Goal: Task Accomplishment & Management: Manage account settings

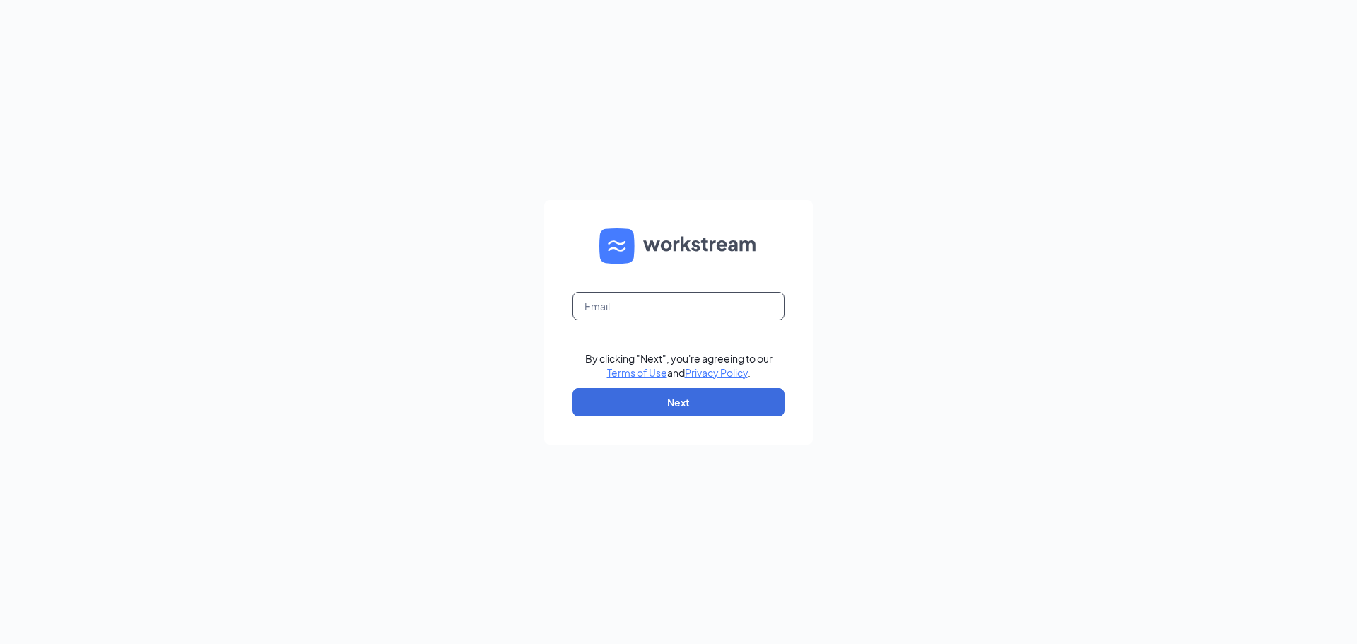
click at [681, 306] on input "text" at bounding box center [678, 306] width 212 height 28
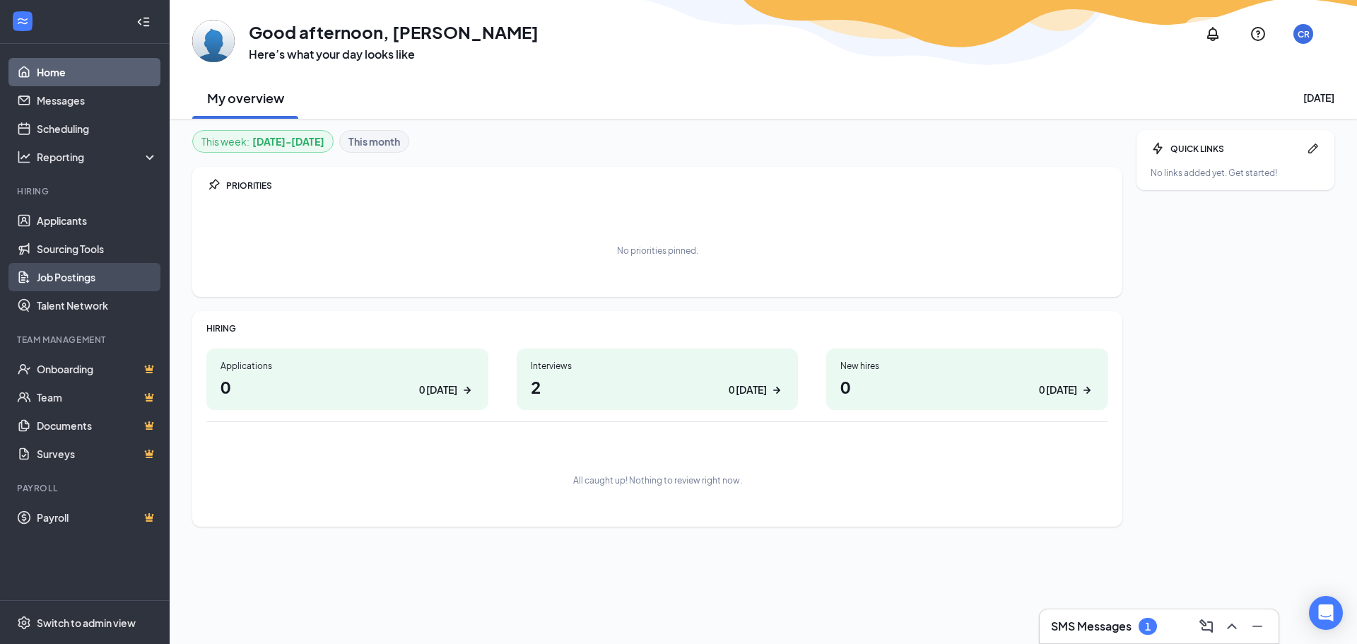
click at [54, 283] on link "Job Postings" at bounding box center [97, 277] width 121 height 28
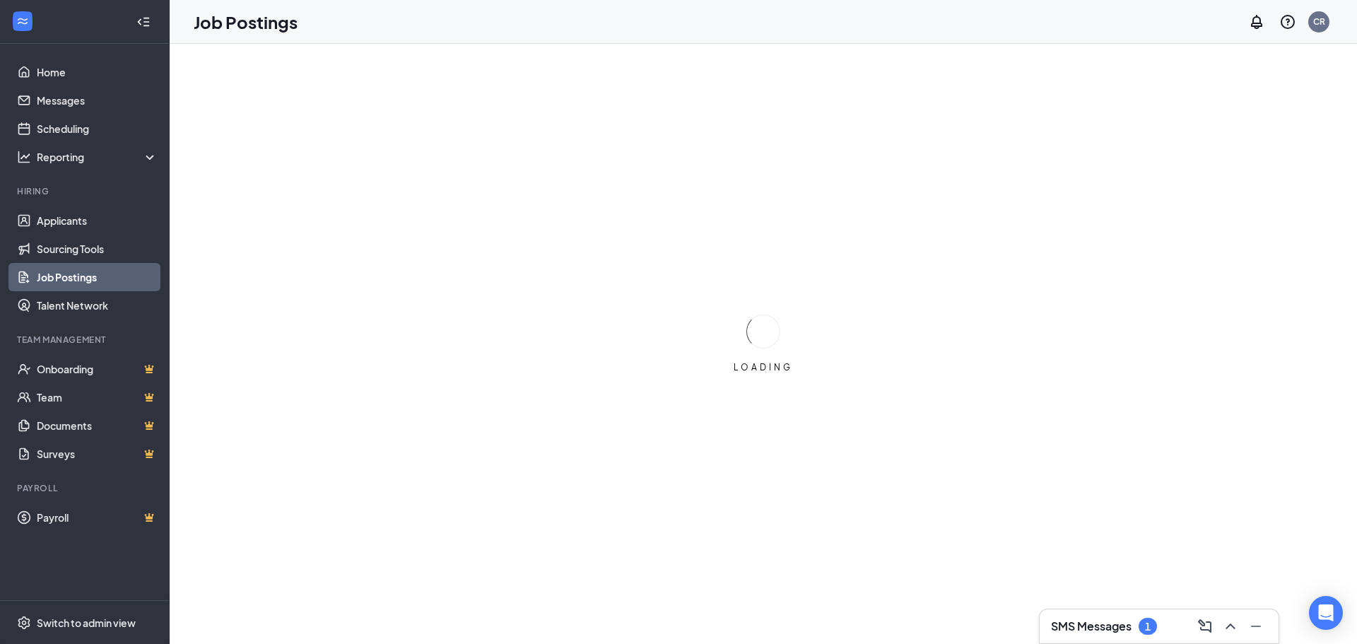
click at [1126, 627] on h3 "SMS Messages" at bounding box center [1091, 626] width 81 height 16
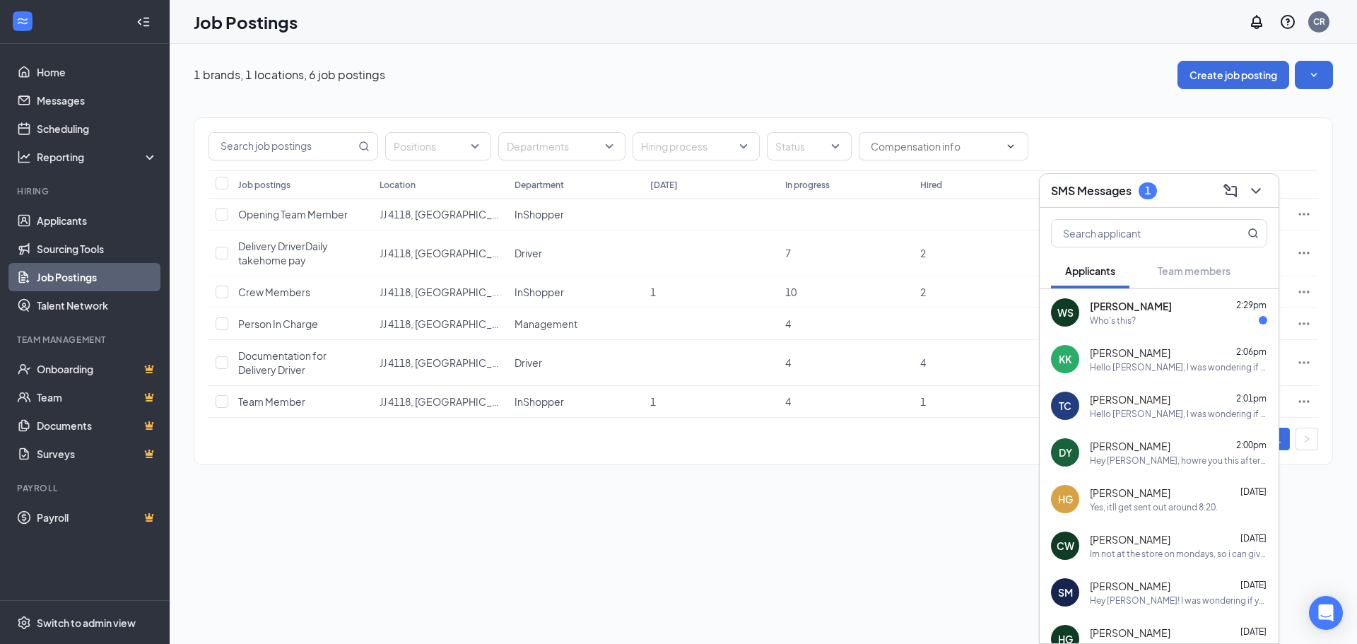
click at [1141, 316] on div "Who's this?" at bounding box center [1178, 320] width 177 height 12
click at [924, 620] on textarea at bounding box center [895, 615] width 198 height 34
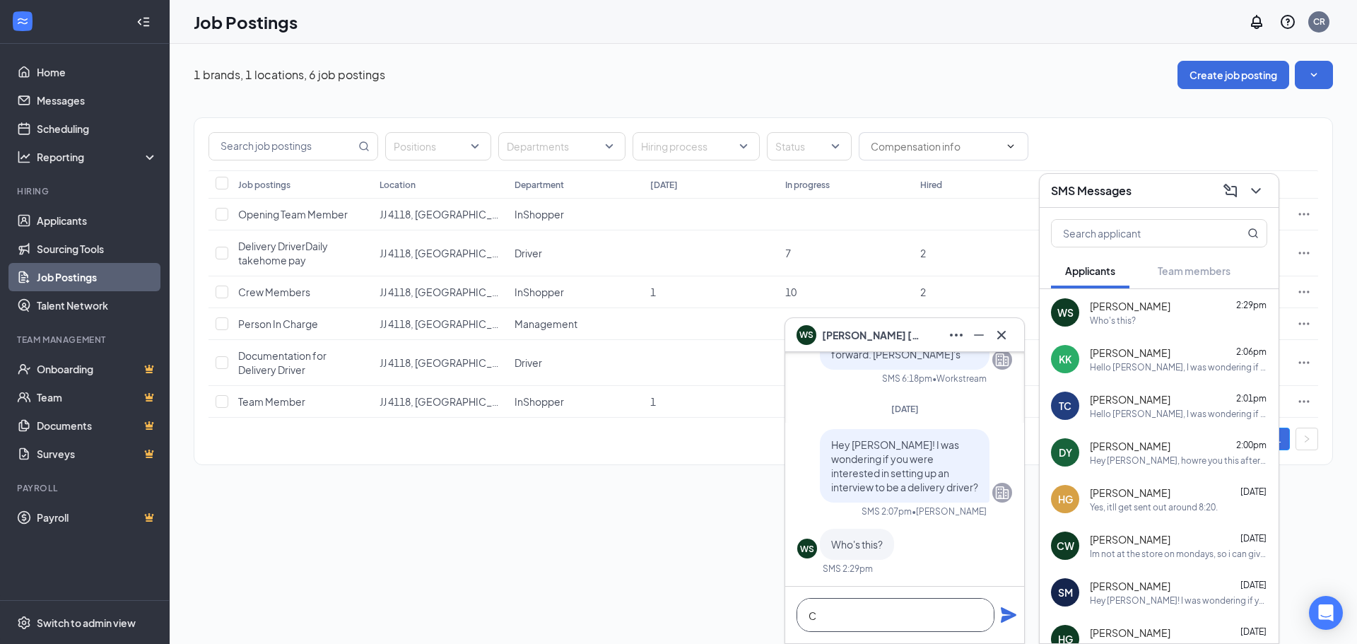
scroll to position [1, 0]
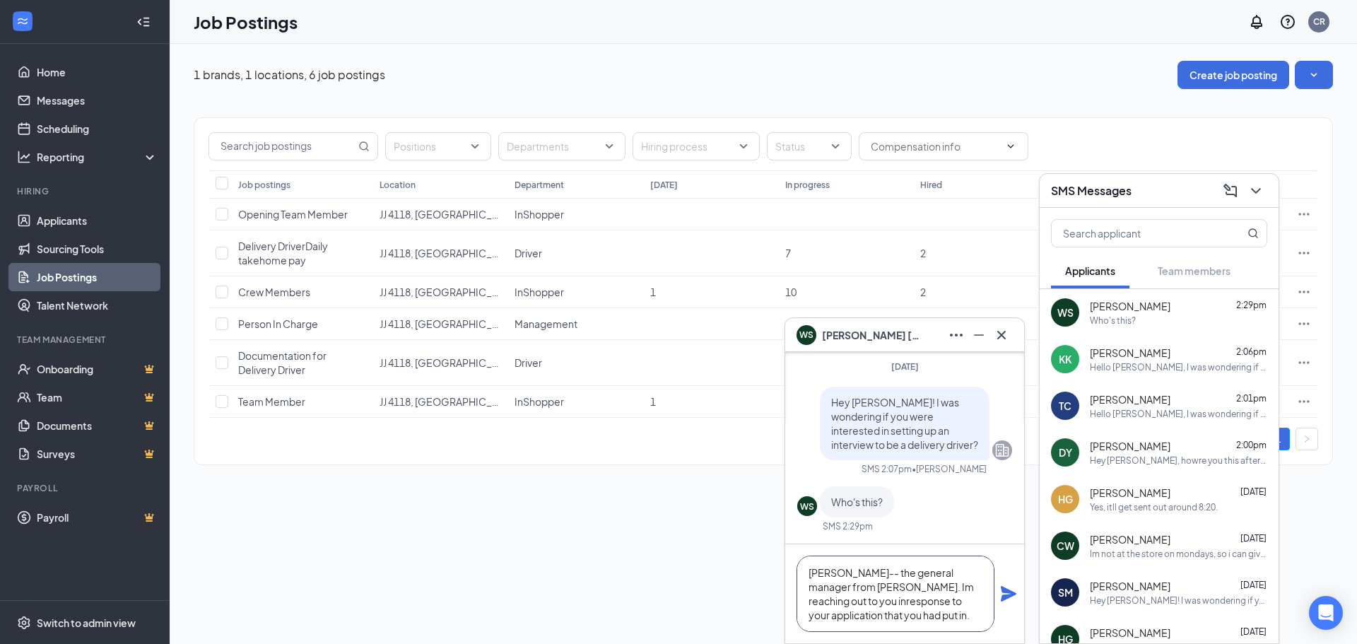
click at [835, 600] on textarea "Courtney-- the general manager from jimmy johns. Im reaching out to you inrespo…" at bounding box center [895, 593] width 198 height 76
type textarea "Courtney-- the general manager from jimmy johns. Im reaching out to you in resp…"
click at [1001, 596] on icon "Plane" at bounding box center [1008, 593] width 17 height 17
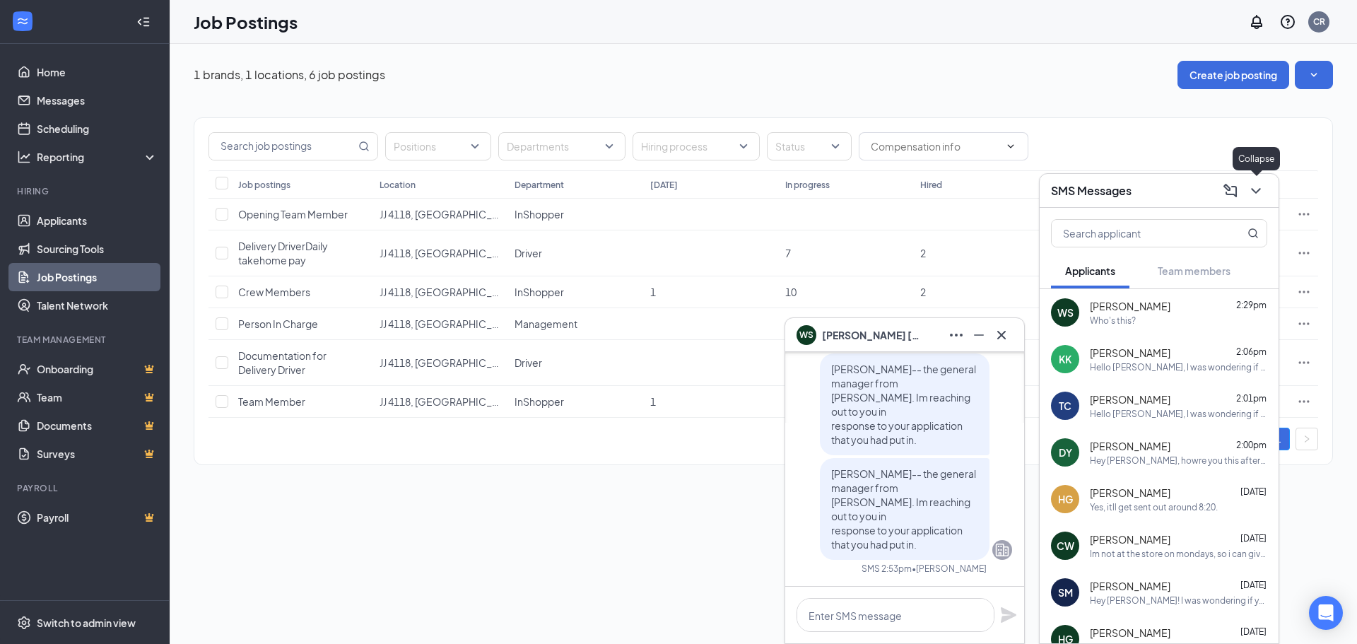
click at [1255, 196] on icon "ChevronDown" at bounding box center [1255, 190] width 17 height 17
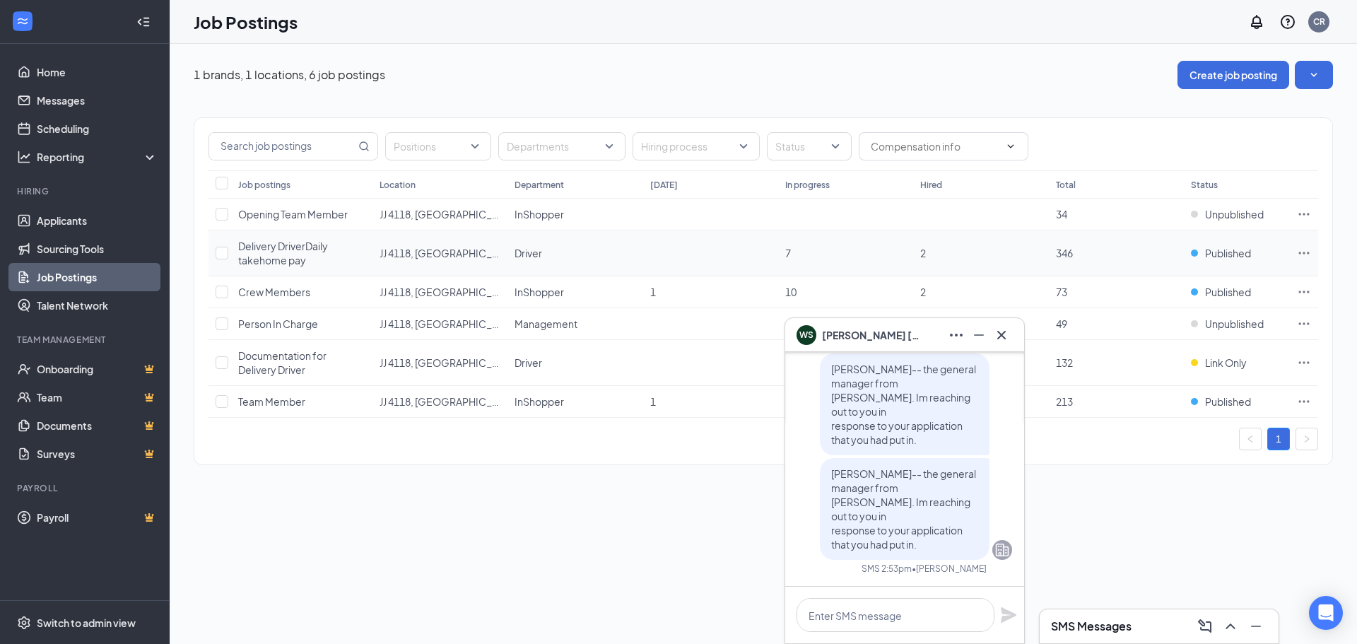
click at [1307, 252] on icon "Ellipses" at bounding box center [1304, 253] width 14 height 14
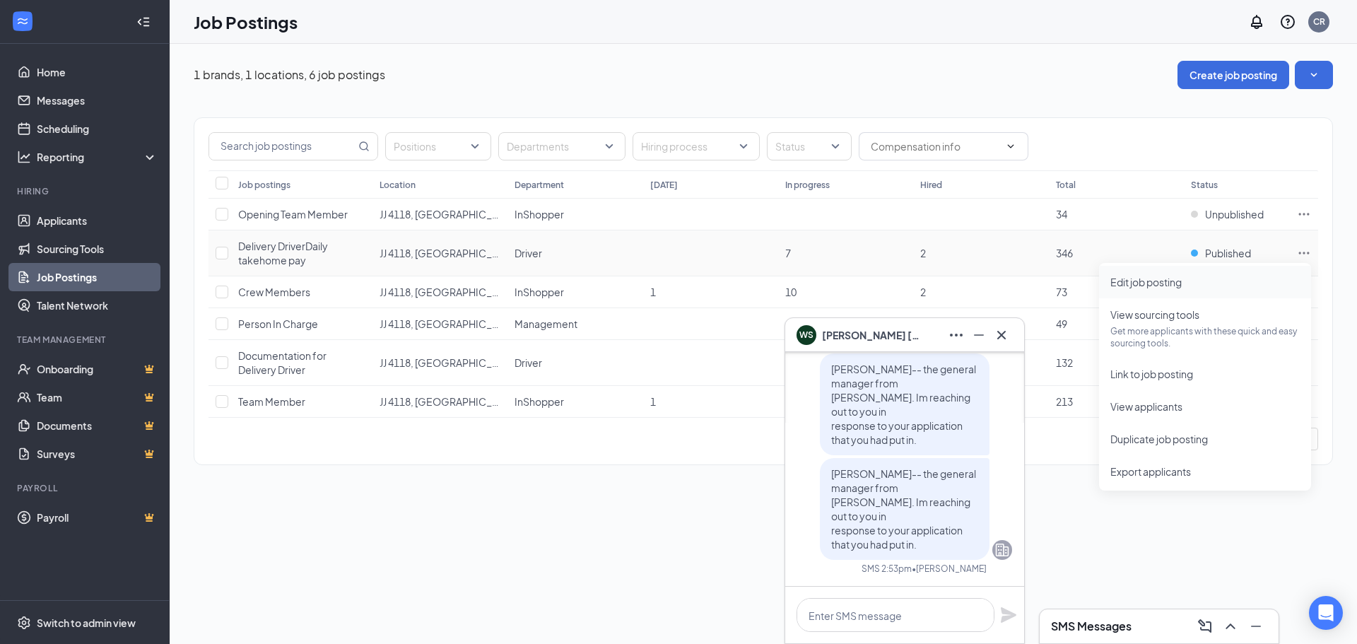
click at [1165, 283] on span "Edit job posting" at bounding box center [1145, 282] width 71 height 13
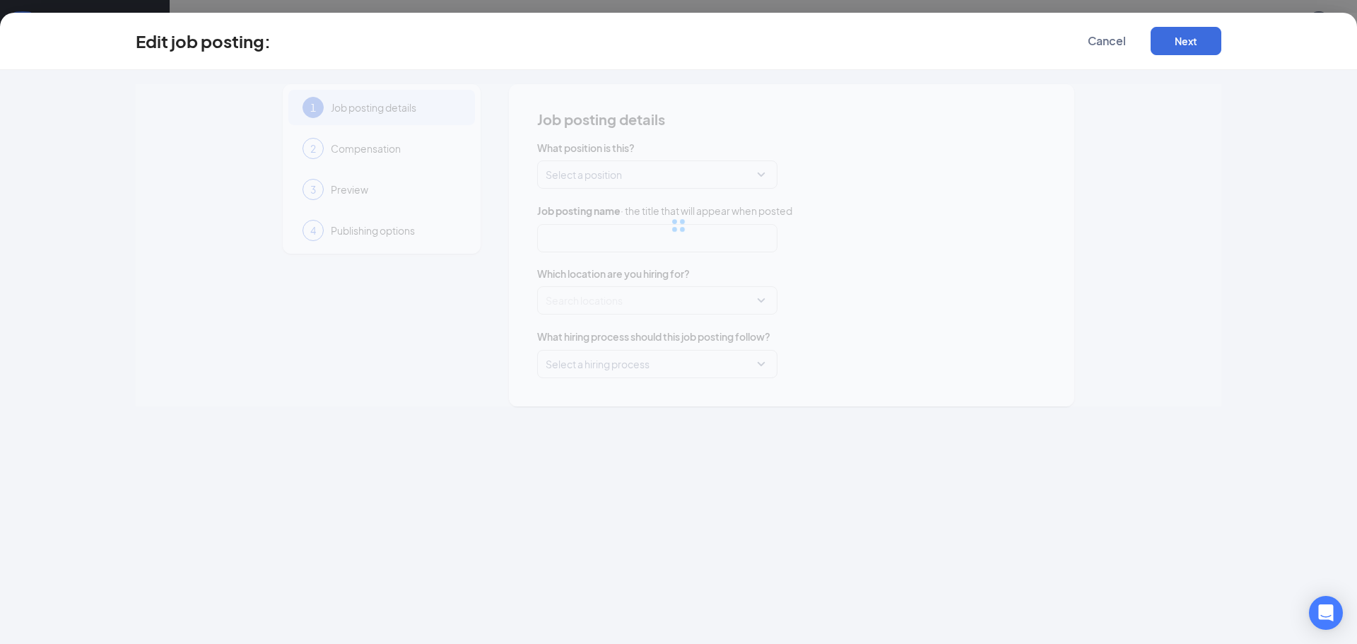
type input "Delivery DriverDaily takehome pay"
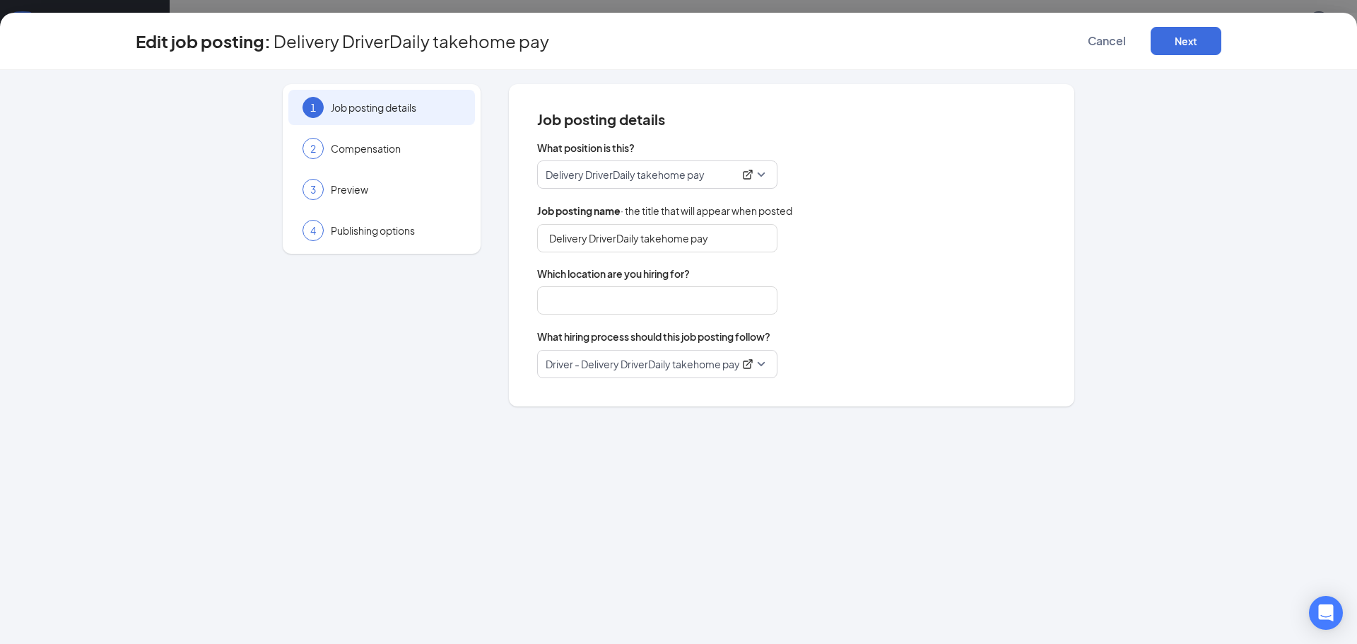
type input "JJ 4118, Hutchinson MN"
click at [582, 179] on p "Delivery DriverDaily takehome pay" at bounding box center [640, 174] width 188 height 14
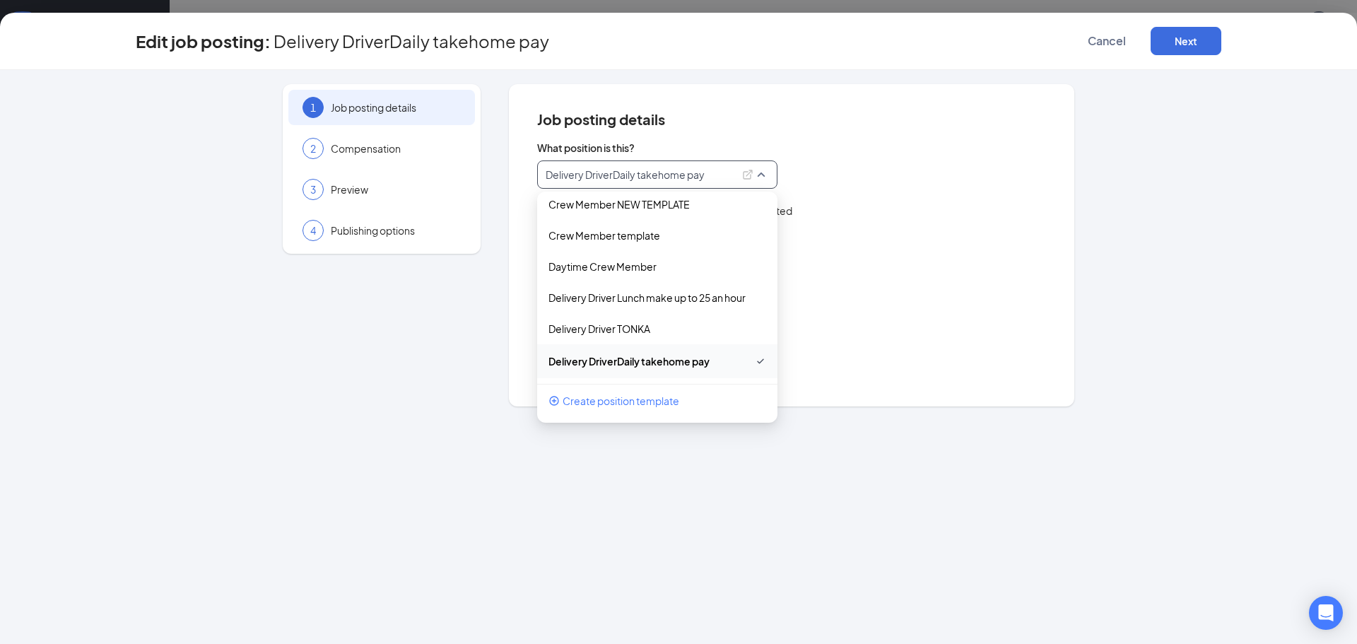
click at [584, 177] on p "Delivery DriverDaily takehome pay" at bounding box center [640, 174] width 188 height 14
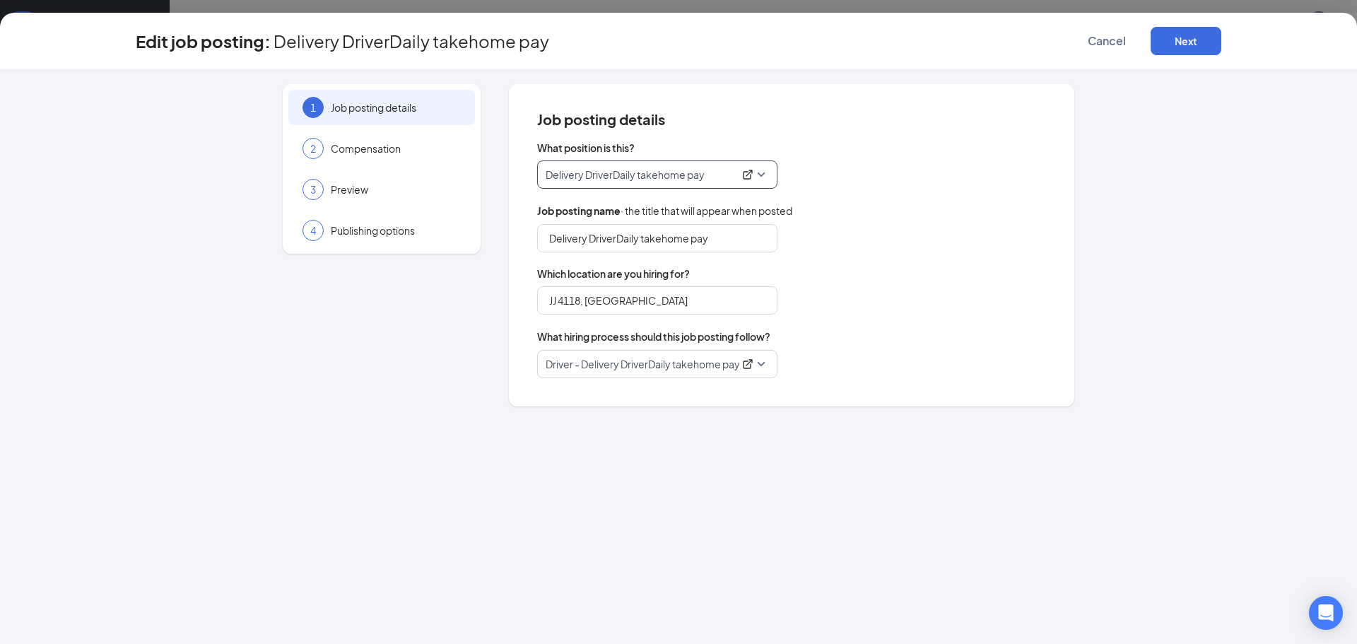
click at [585, 175] on p "Delivery DriverDaily takehome pay" at bounding box center [640, 174] width 188 height 14
click at [588, 175] on p "Delivery DriverDaily takehome pay" at bounding box center [640, 174] width 188 height 14
click at [709, 174] on p "Delivery DriverDaily takehome pay" at bounding box center [640, 174] width 188 height 14
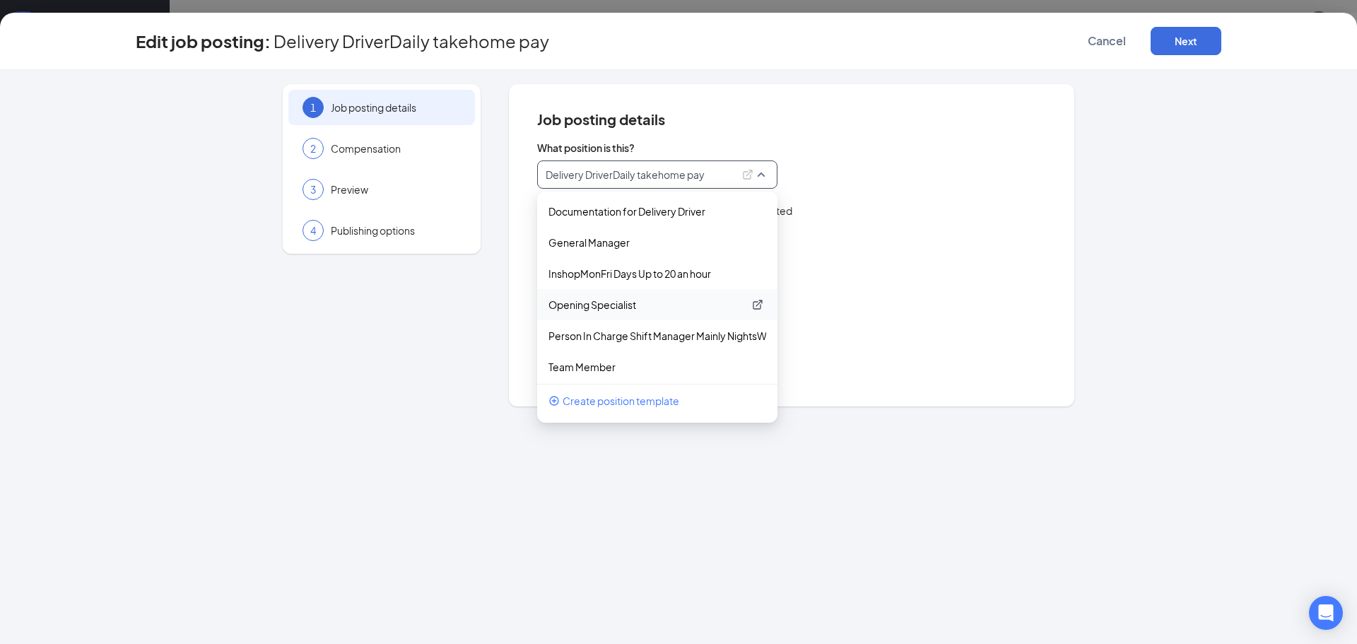
scroll to position [311, 0]
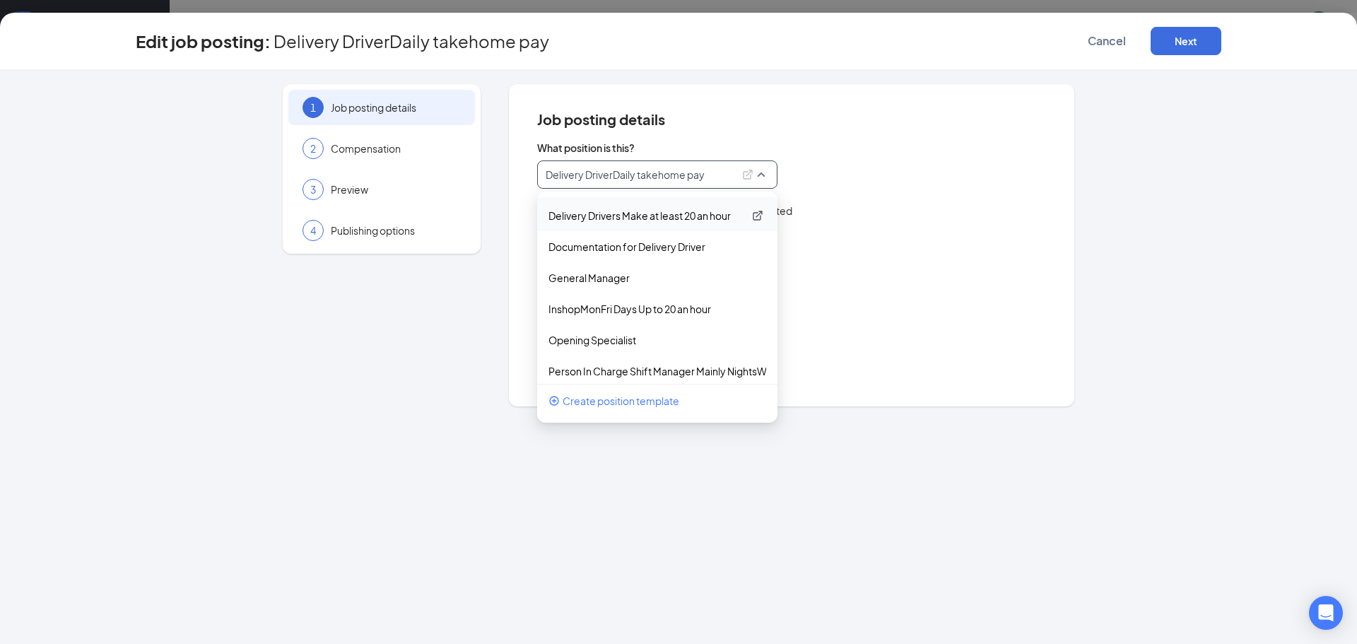
click at [657, 217] on p "Delivery Drivers Make at least 20 an hour" at bounding box center [645, 215] width 195 height 14
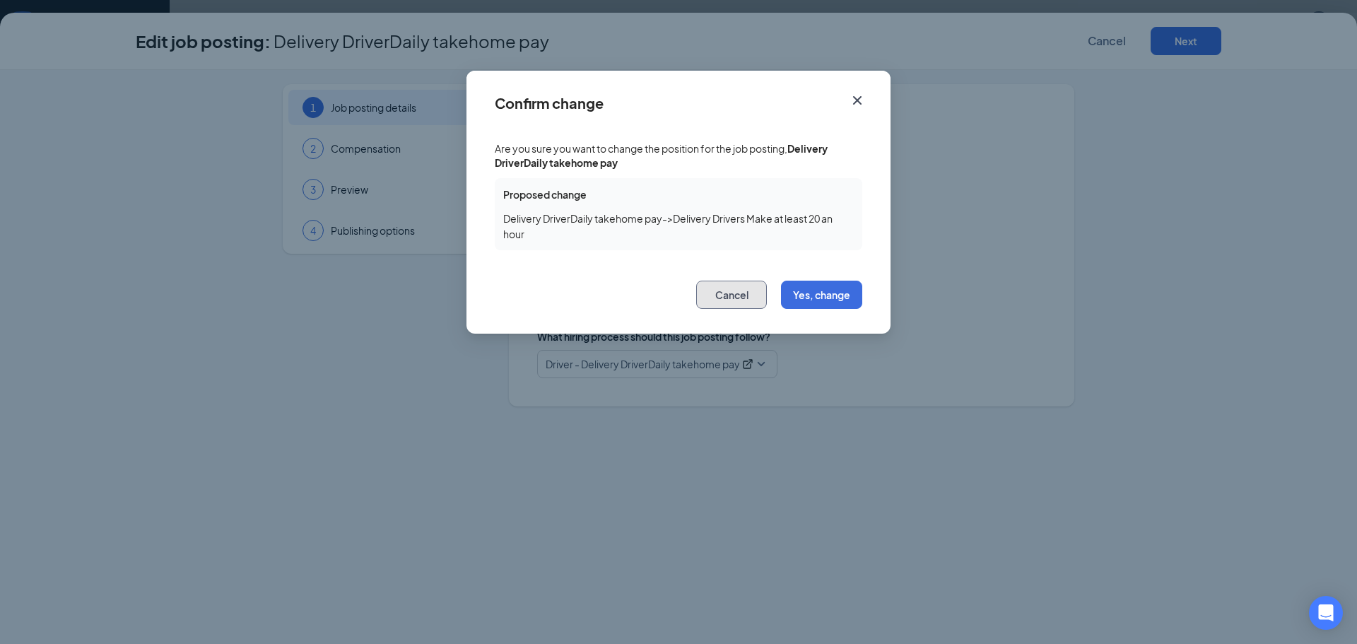
click at [728, 292] on button "Cancel" at bounding box center [731, 295] width 71 height 28
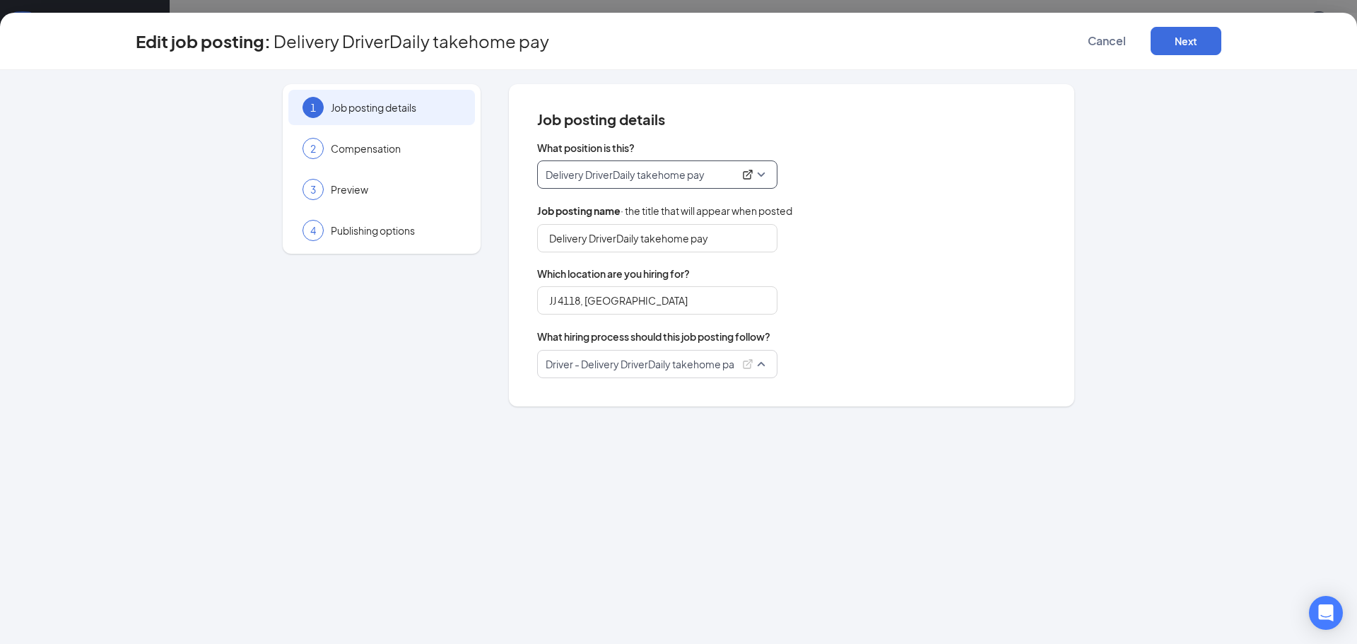
click at [705, 368] on p "Driver - Delivery DriverDaily takehome pay" at bounding box center [640, 364] width 188 height 14
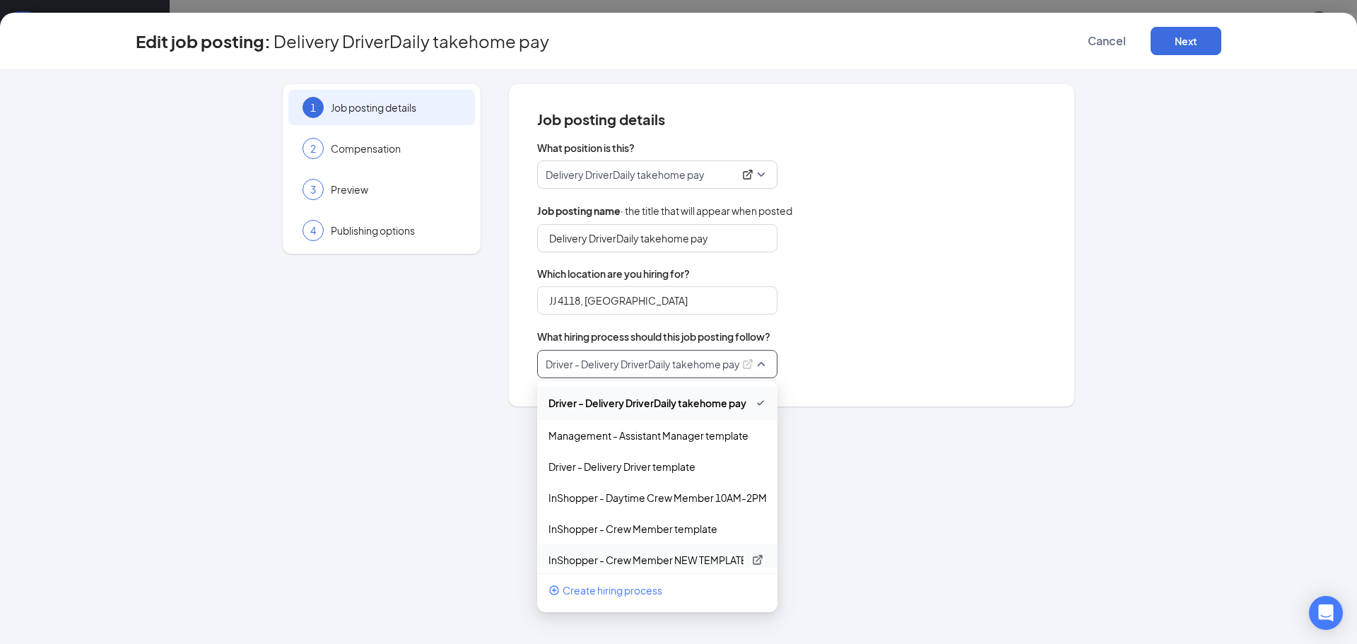
scroll to position [0, 0]
click at [639, 404] on p "Driver - Delivery DriverDaily takehome pay" at bounding box center [644, 403] width 192 height 14
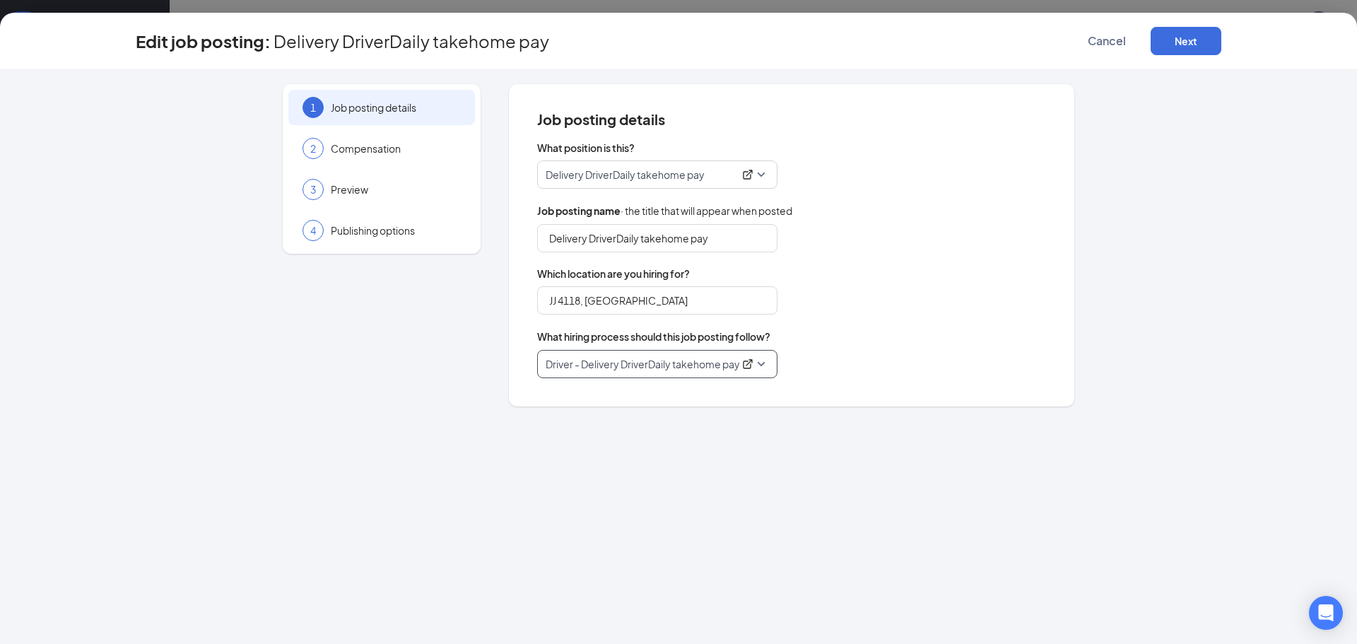
click at [672, 179] on p "Delivery DriverDaily takehome pay" at bounding box center [640, 174] width 188 height 14
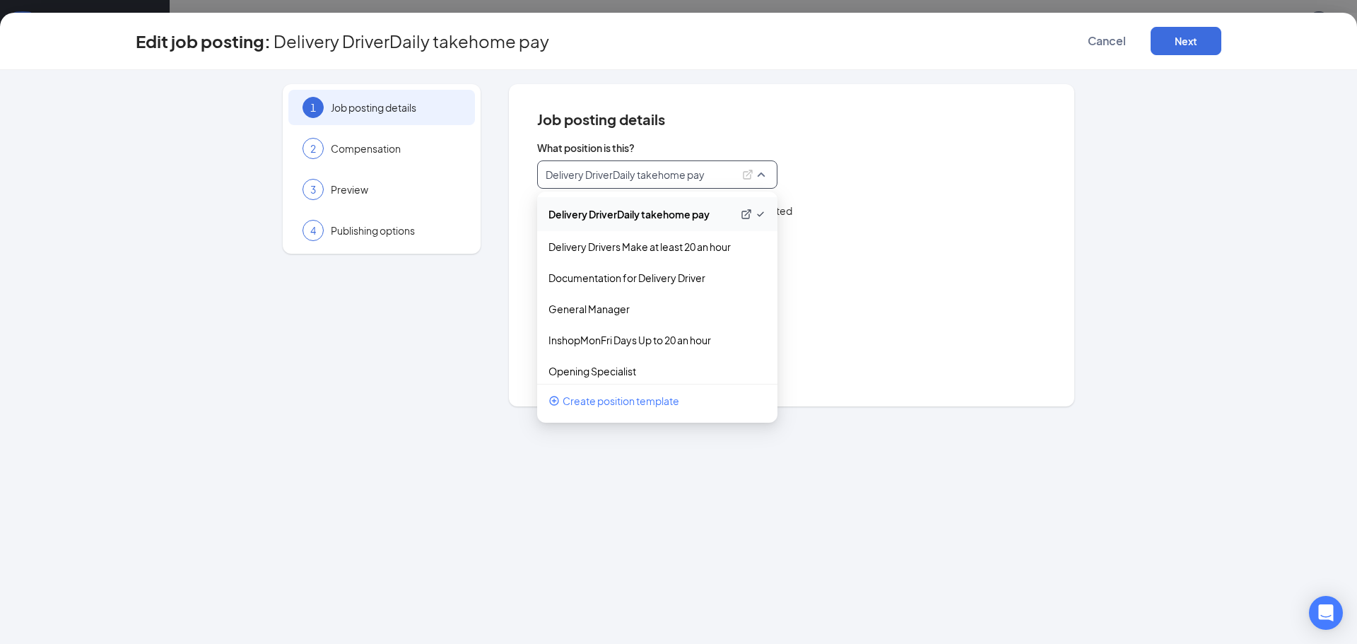
click at [673, 218] on p "Delivery DriverDaily takehome pay" at bounding box center [640, 214] width 184 height 14
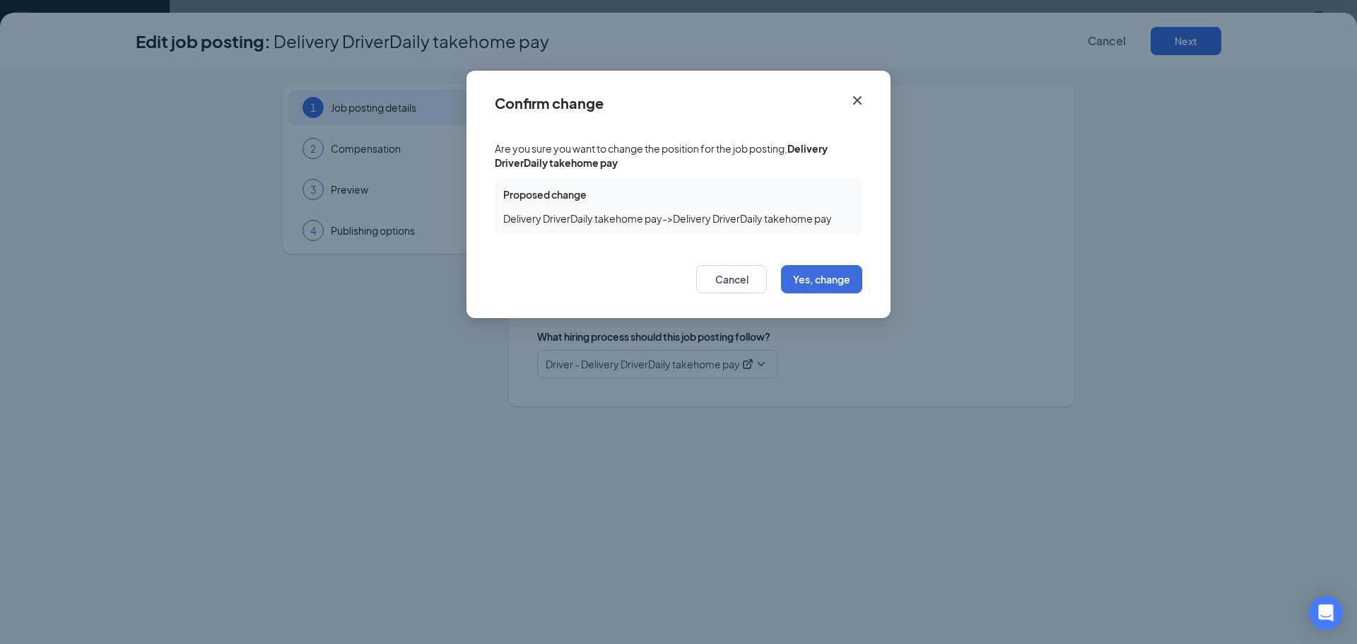
click at [772, 220] on span "Delivery DriverDaily takehome pay -> Delivery DriverDaily takehome pay" at bounding box center [667, 218] width 329 height 13
click at [820, 283] on button "Yes, change" at bounding box center [821, 279] width 81 height 28
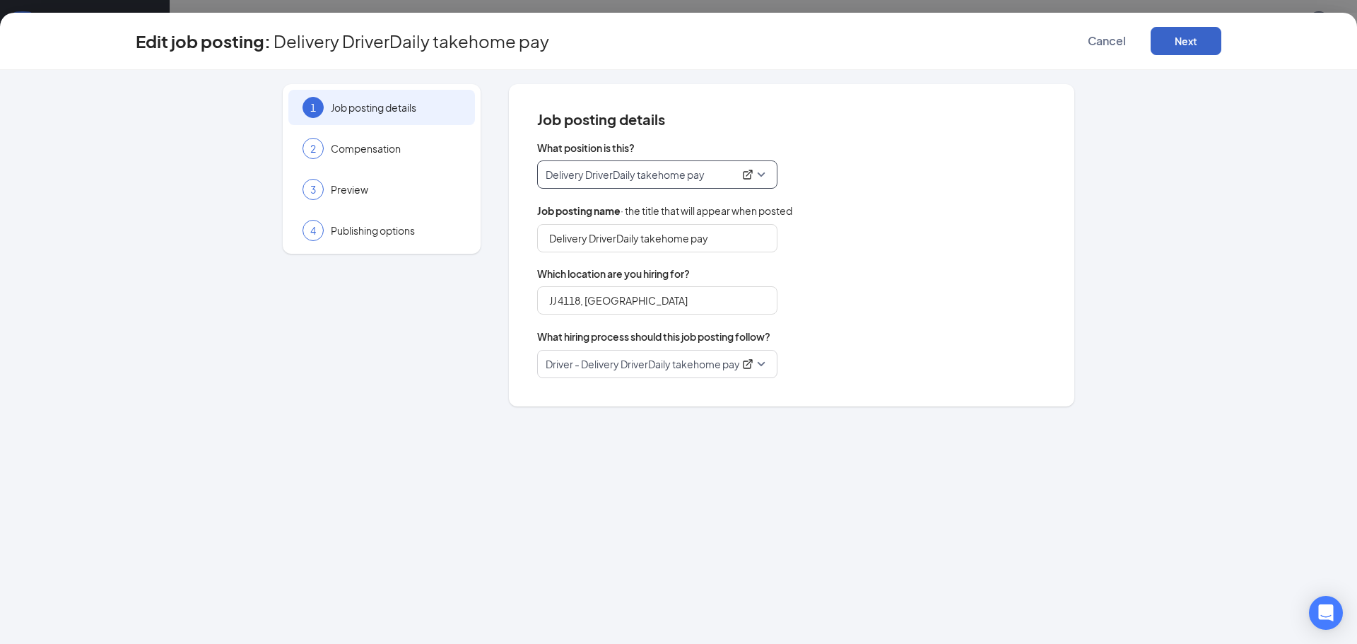
click at [1190, 40] on button "Next" at bounding box center [1185, 41] width 71 height 28
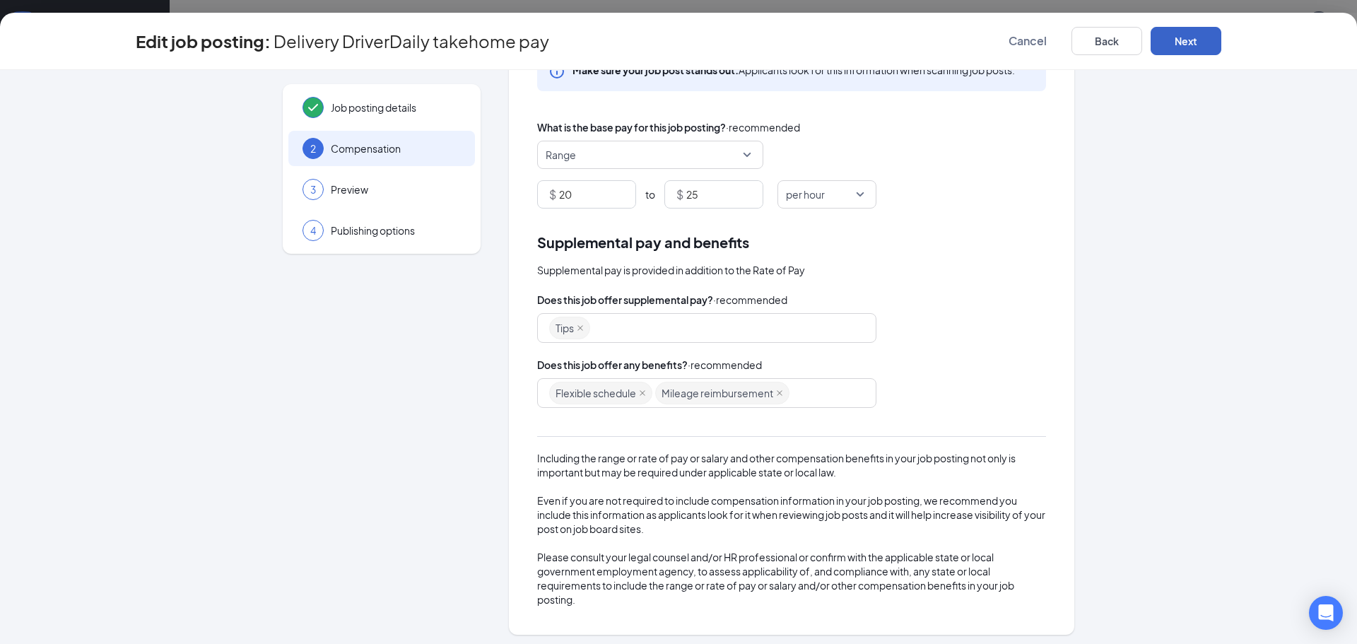
scroll to position [93, 0]
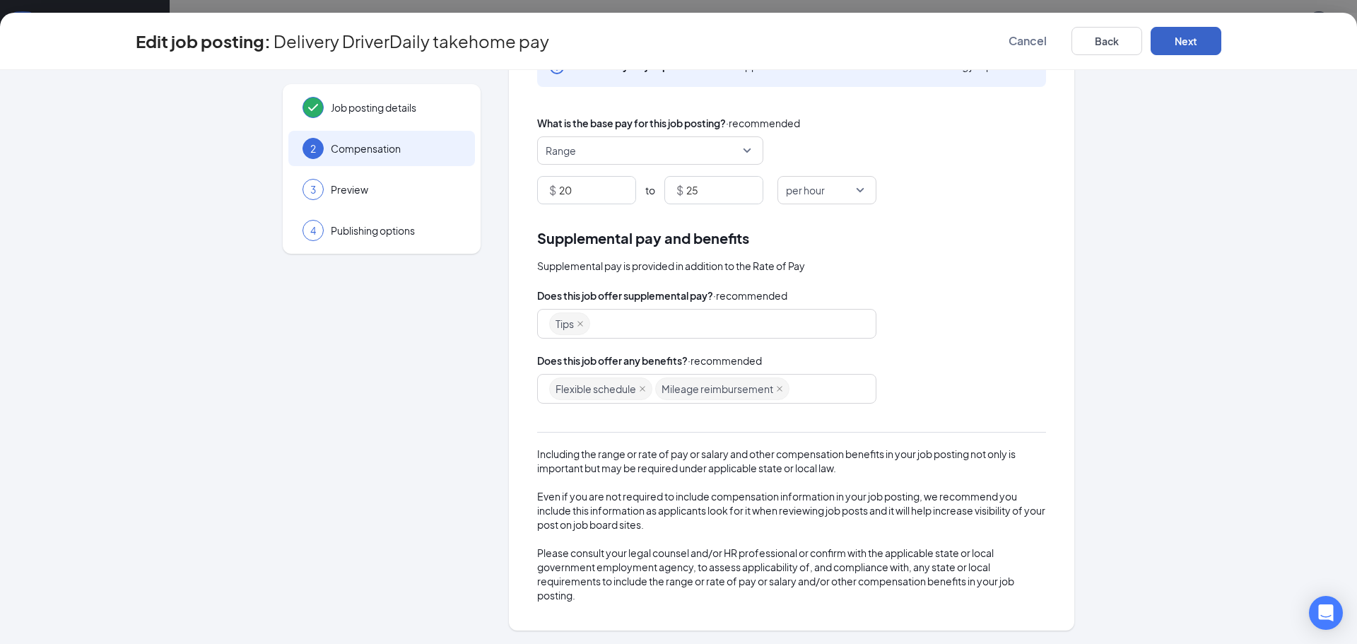
click at [1176, 39] on button "Next" at bounding box center [1185, 41] width 71 height 28
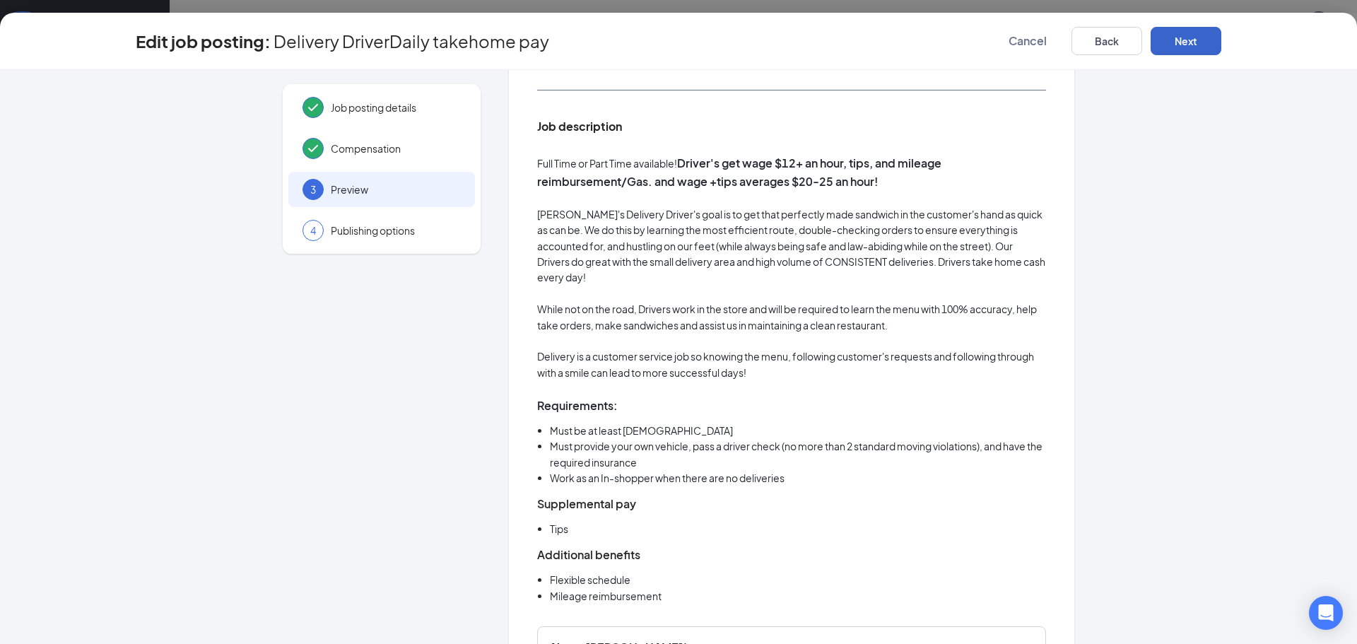
click at [1194, 42] on button "Next" at bounding box center [1185, 41] width 71 height 28
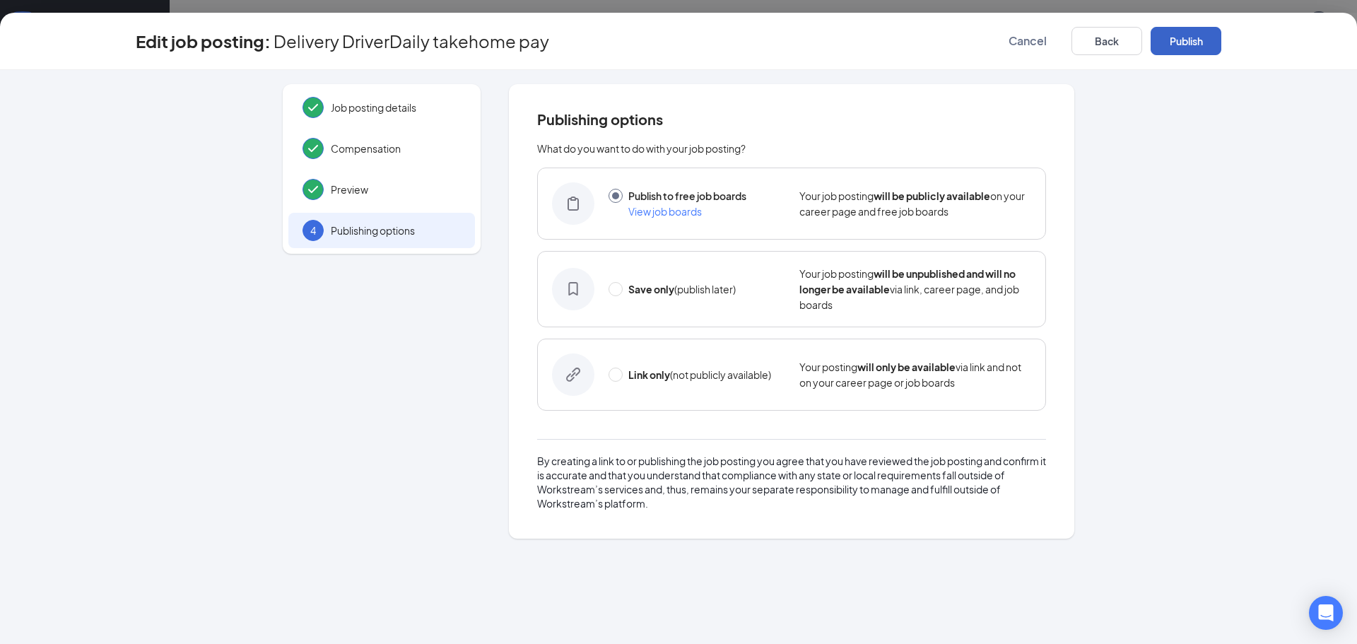
click at [1196, 45] on button "Publish" at bounding box center [1185, 41] width 71 height 28
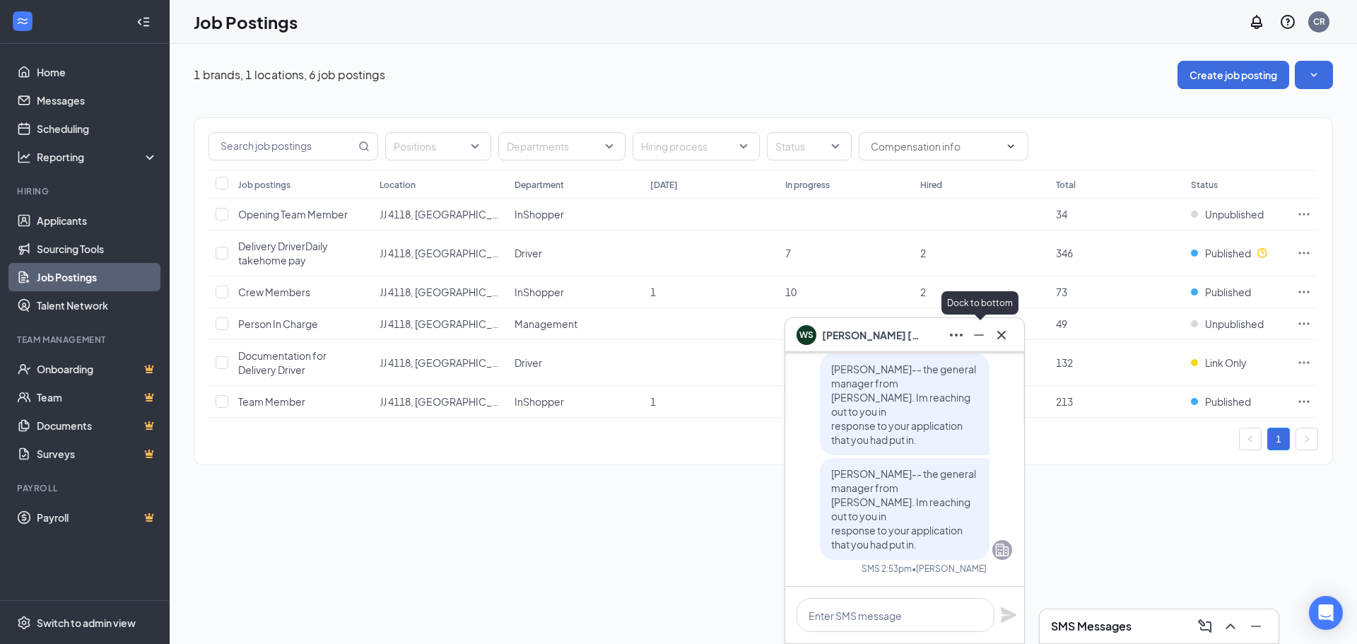
click at [977, 337] on icon "Minimize" at bounding box center [978, 334] width 17 height 17
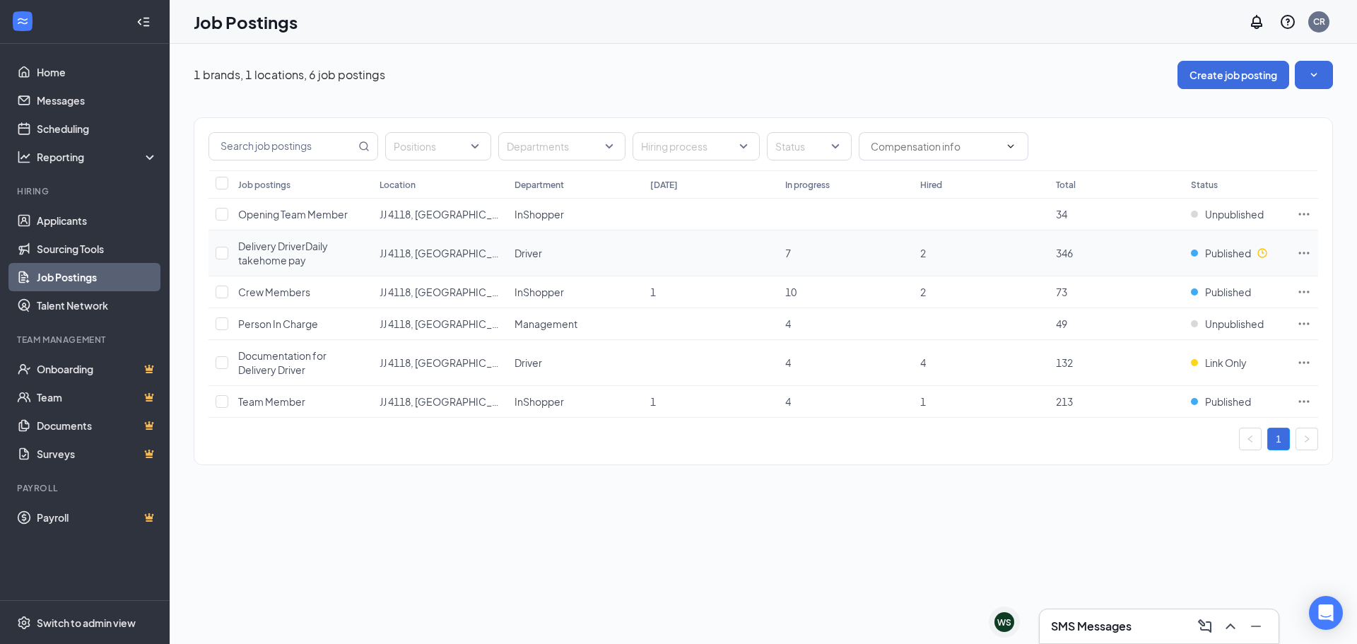
click at [1304, 252] on icon "Ellipses" at bounding box center [1304, 253] width 14 height 14
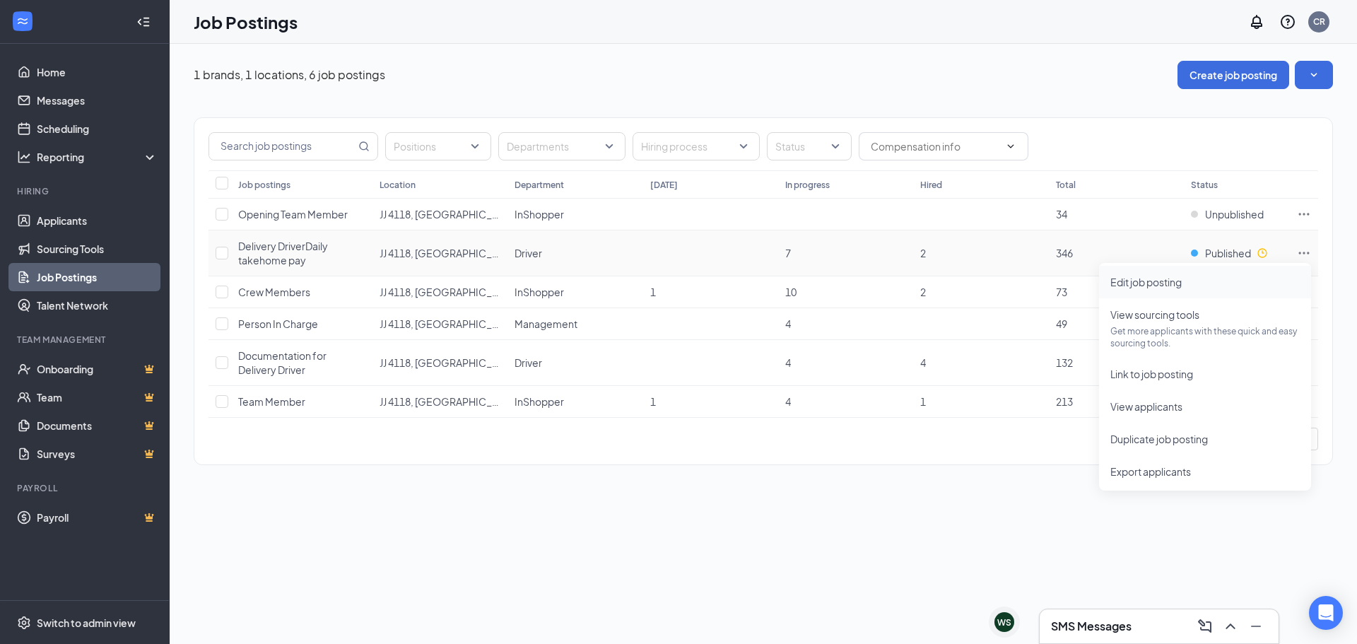
click at [1124, 290] on li "Edit job posting" at bounding box center [1205, 282] width 212 height 33
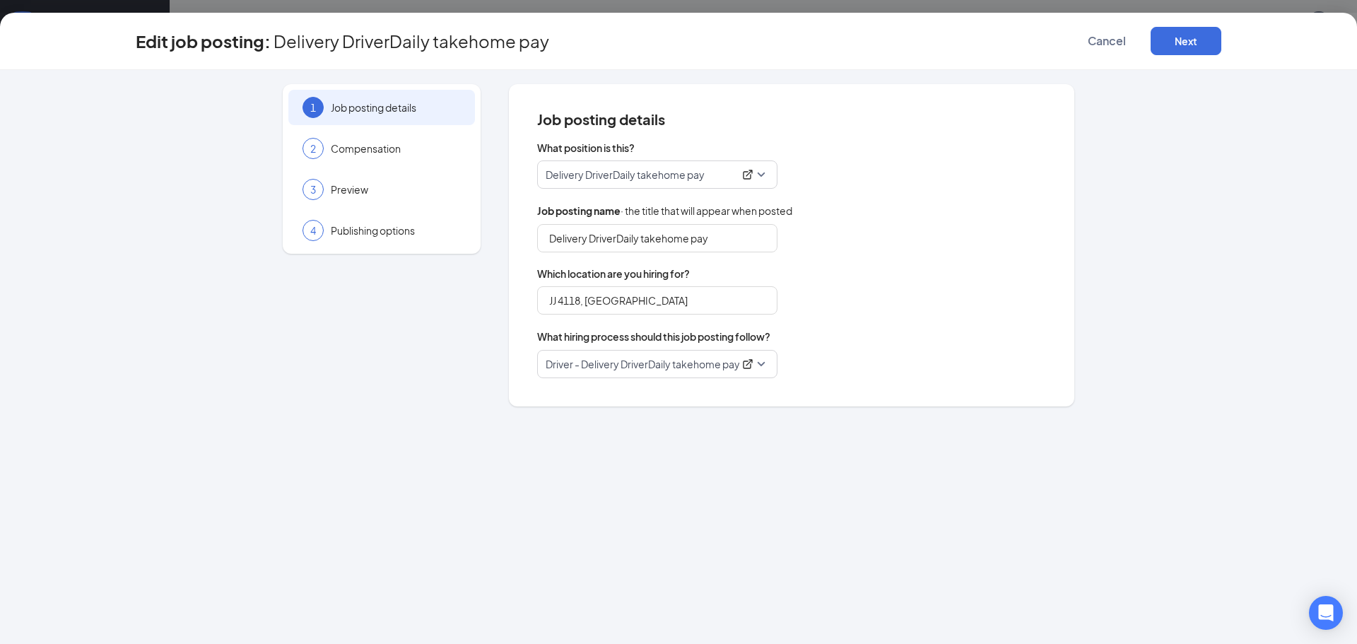
click at [675, 179] on p "Delivery DriverDaily takehome pay" at bounding box center [640, 174] width 188 height 14
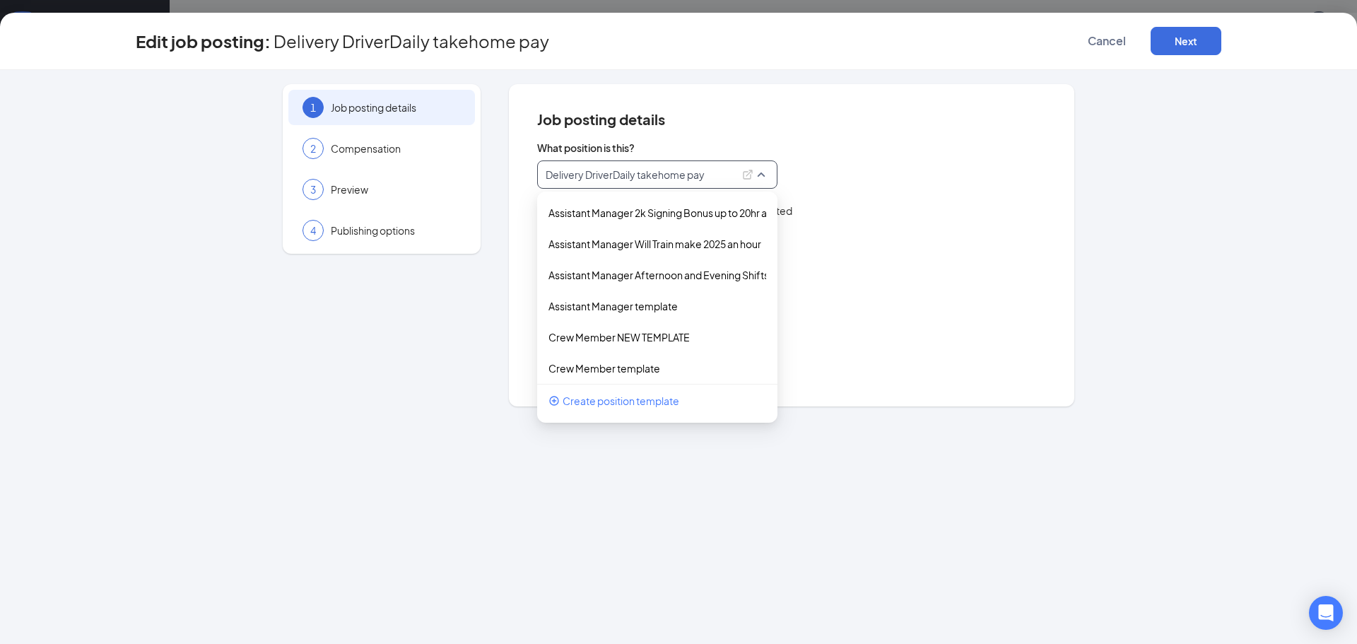
scroll to position [133, 0]
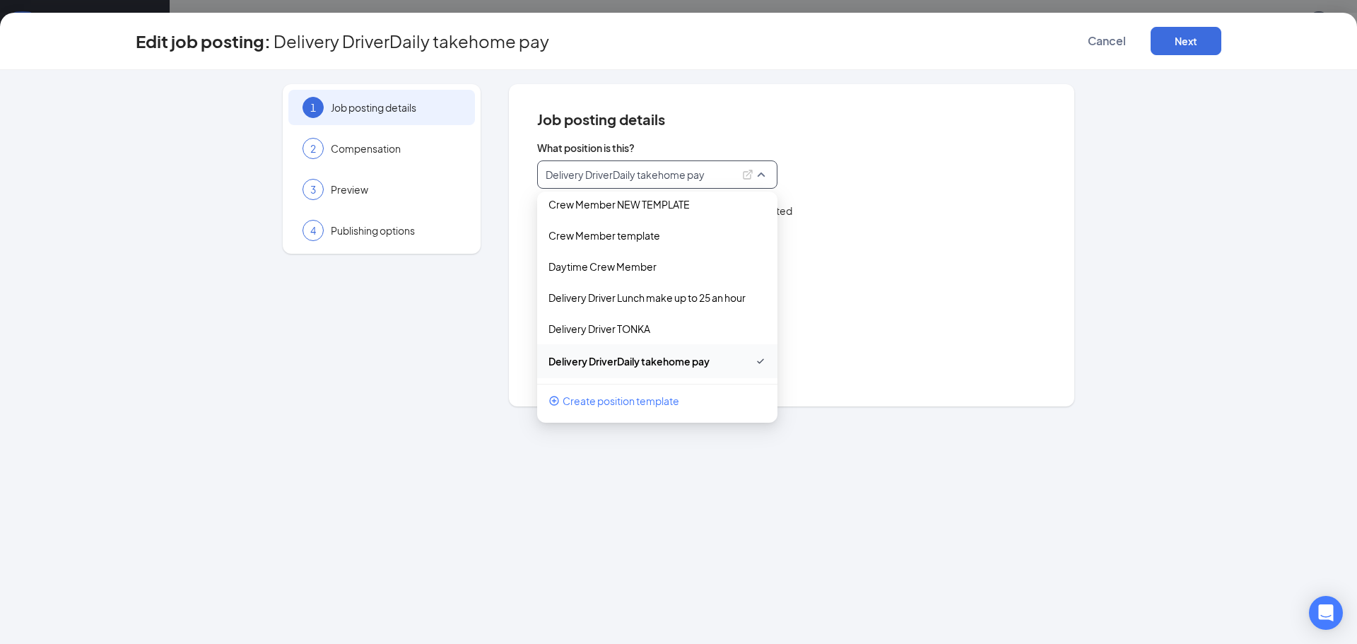
click at [706, 173] on p "Delivery DriverDaily takehome pay" at bounding box center [640, 174] width 188 height 14
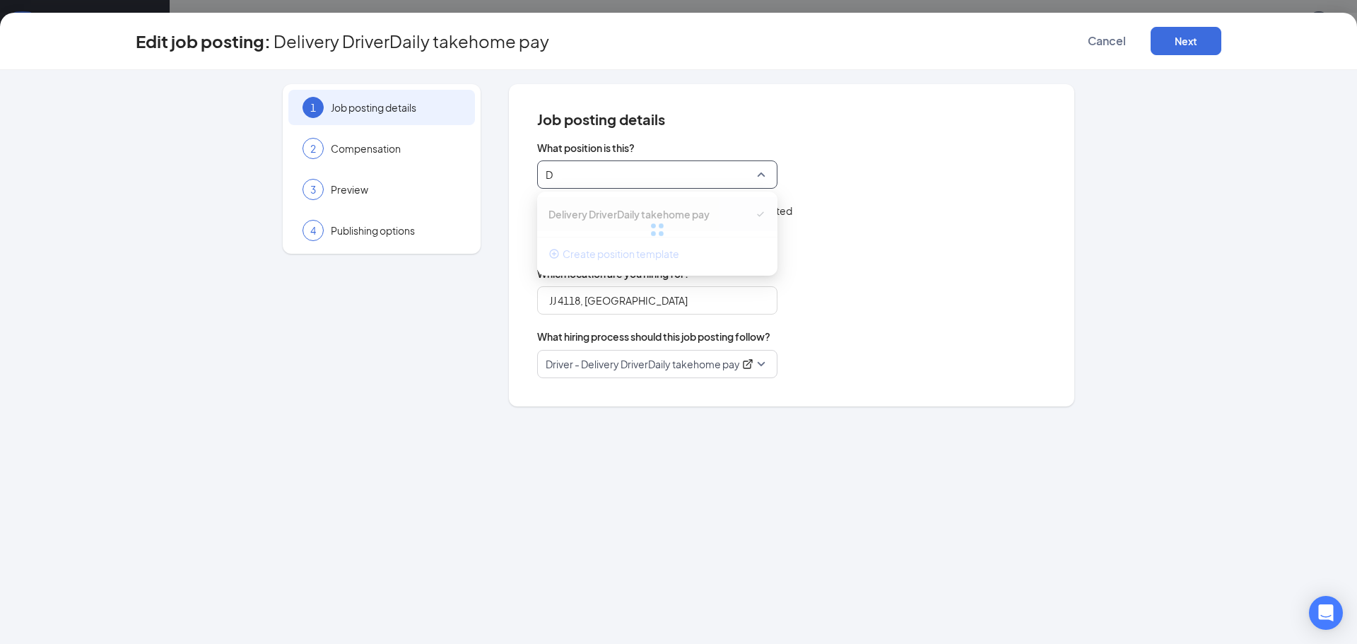
scroll to position [0, 0]
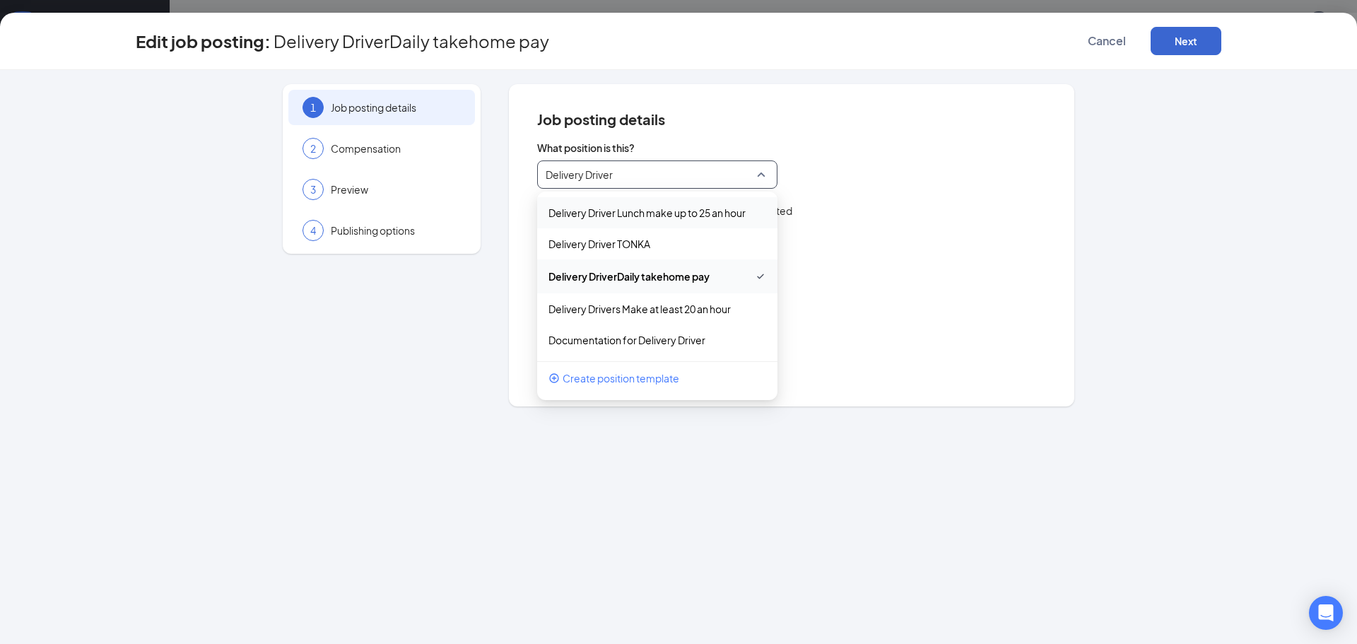
type input "Delivery Driver"
click at [1178, 50] on button "Next" at bounding box center [1185, 41] width 71 height 28
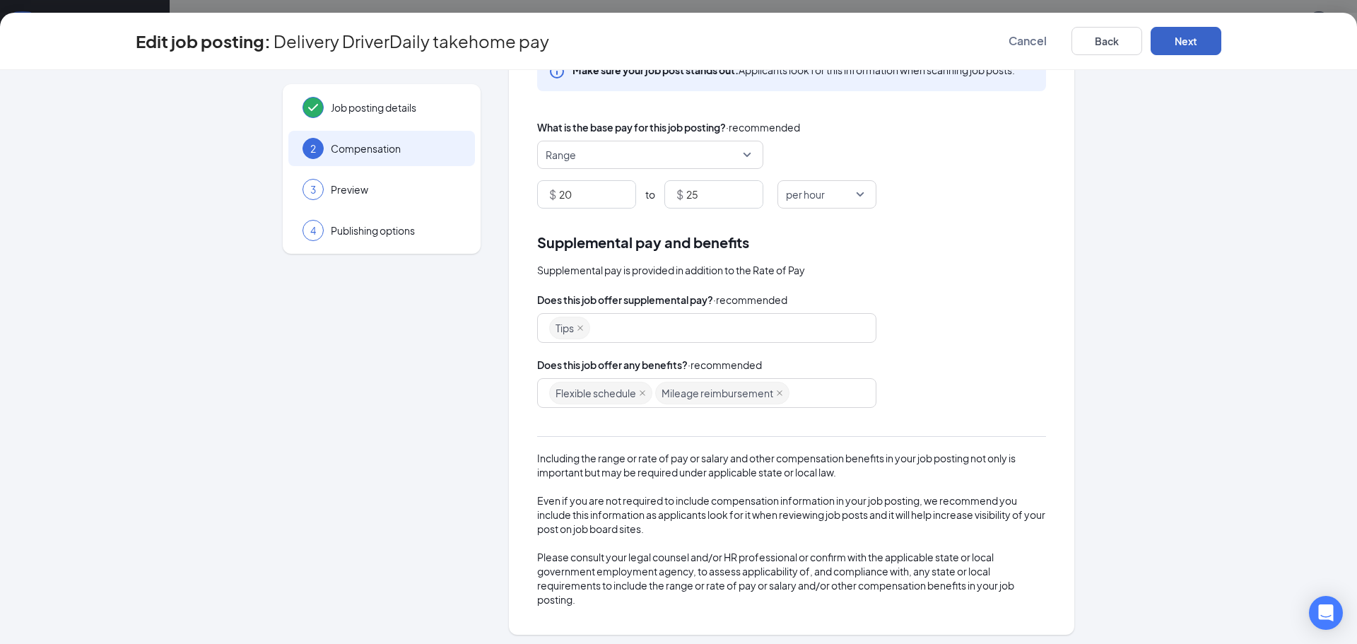
scroll to position [93, 0]
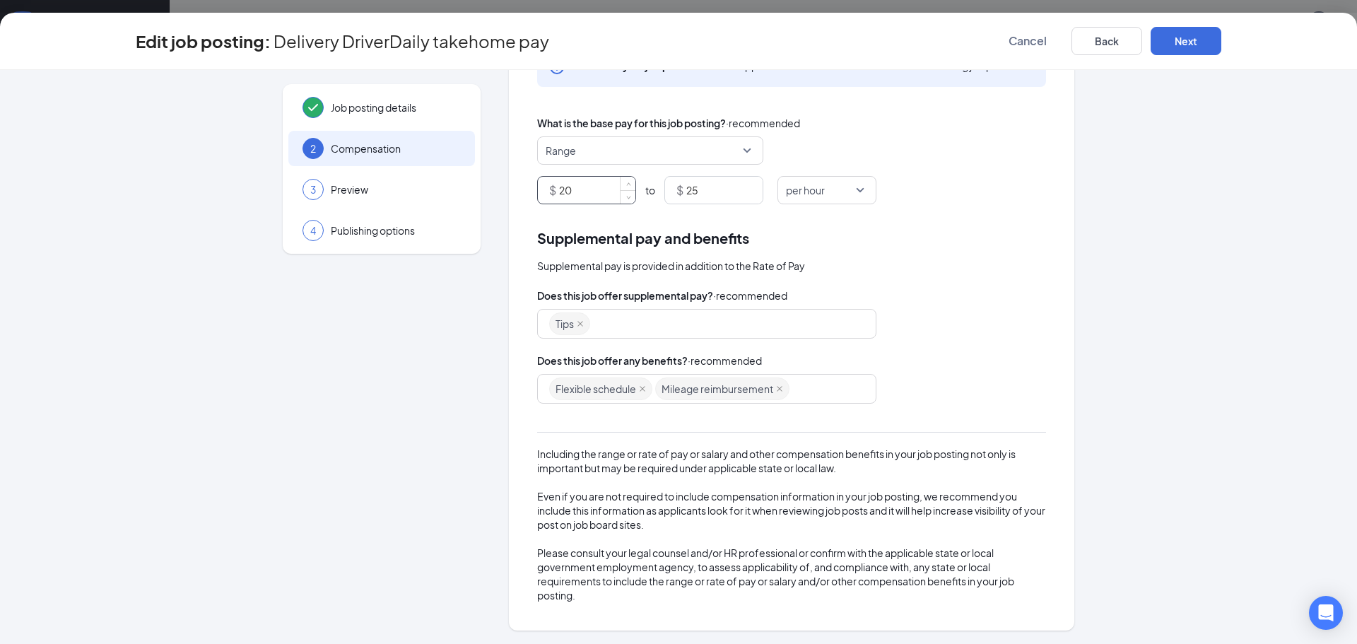
click at [599, 181] on input "20" at bounding box center [597, 190] width 76 height 27
click at [1210, 49] on button "Next" at bounding box center [1185, 41] width 71 height 28
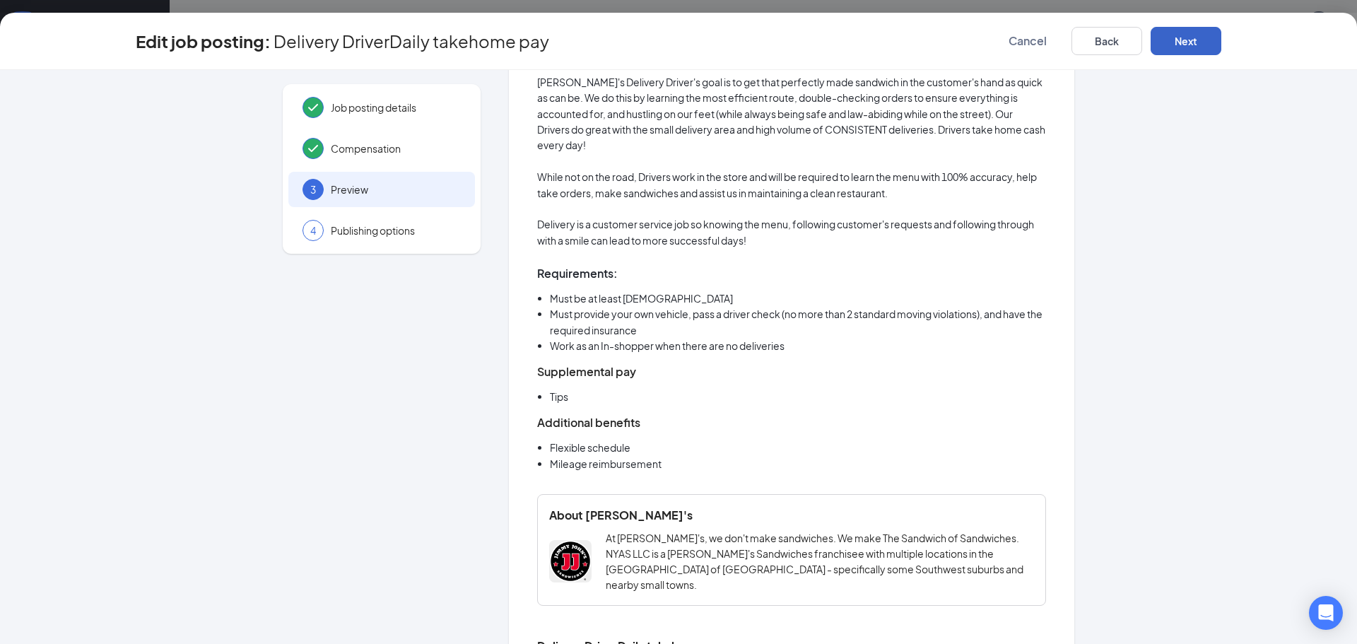
scroll to position [510, 0]
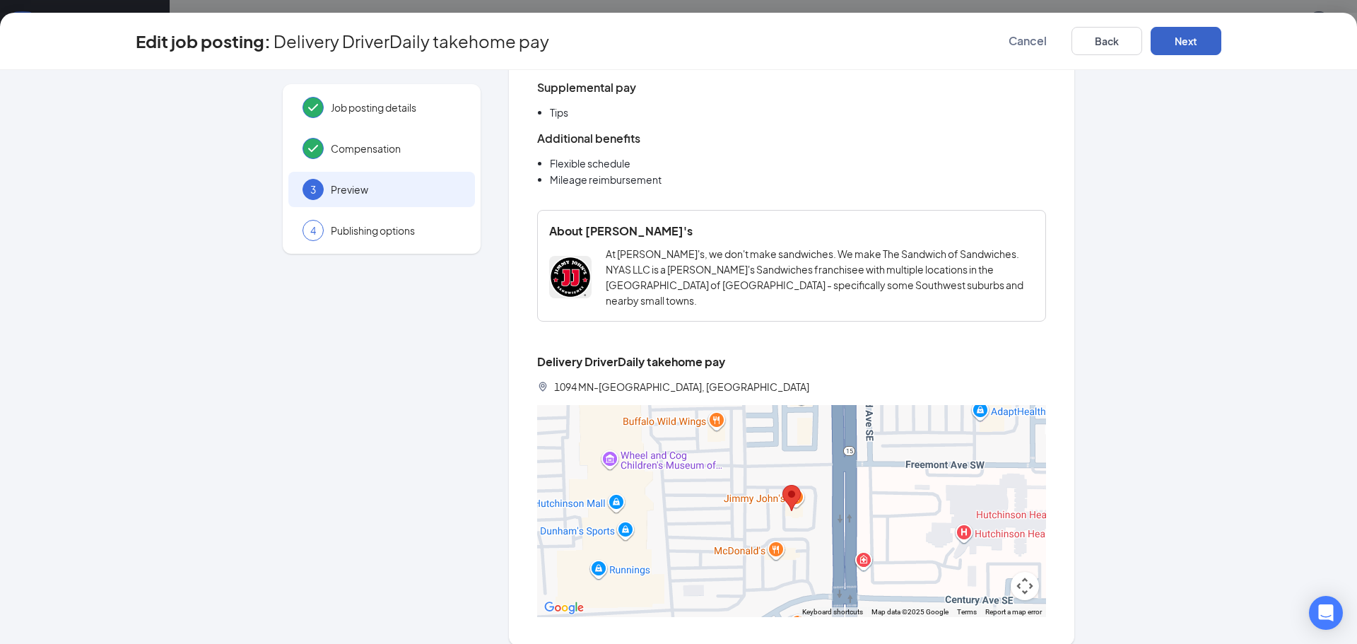
click at [1206, 46] on button "Next" at bounding box center [1185, 41] width 71 height 28
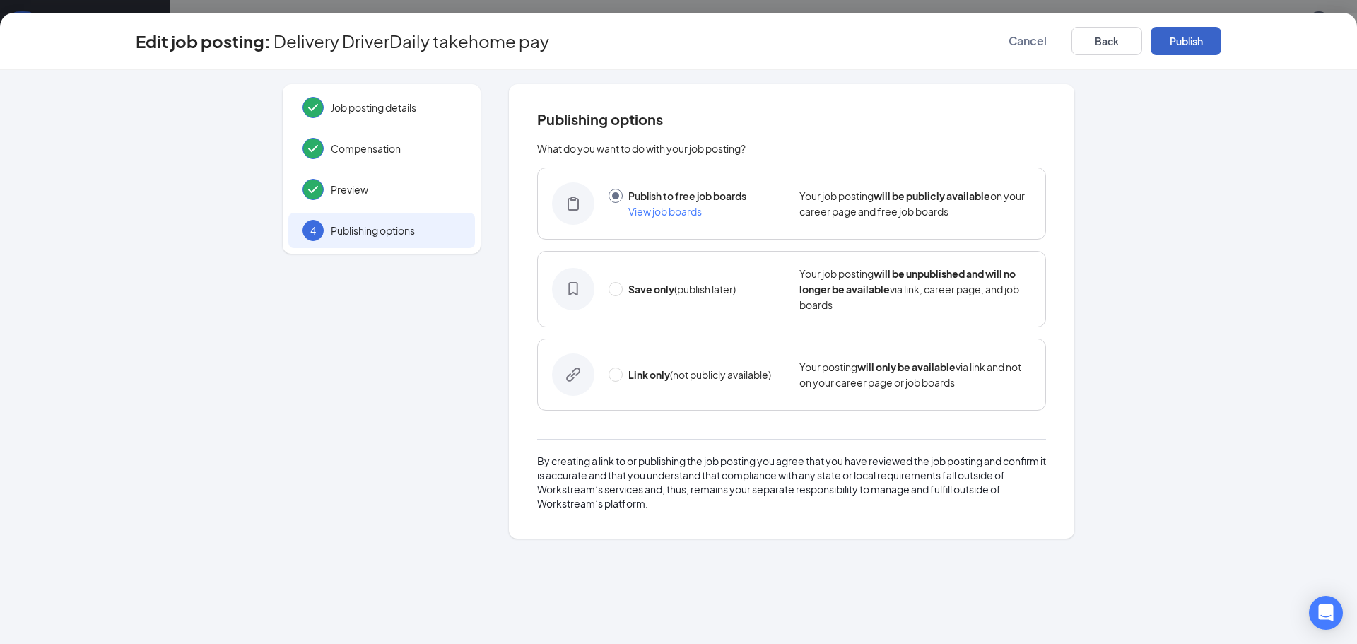
click at [1192, 45] on button "Publish" at bounding box center [1185, 41] width 71 height 28
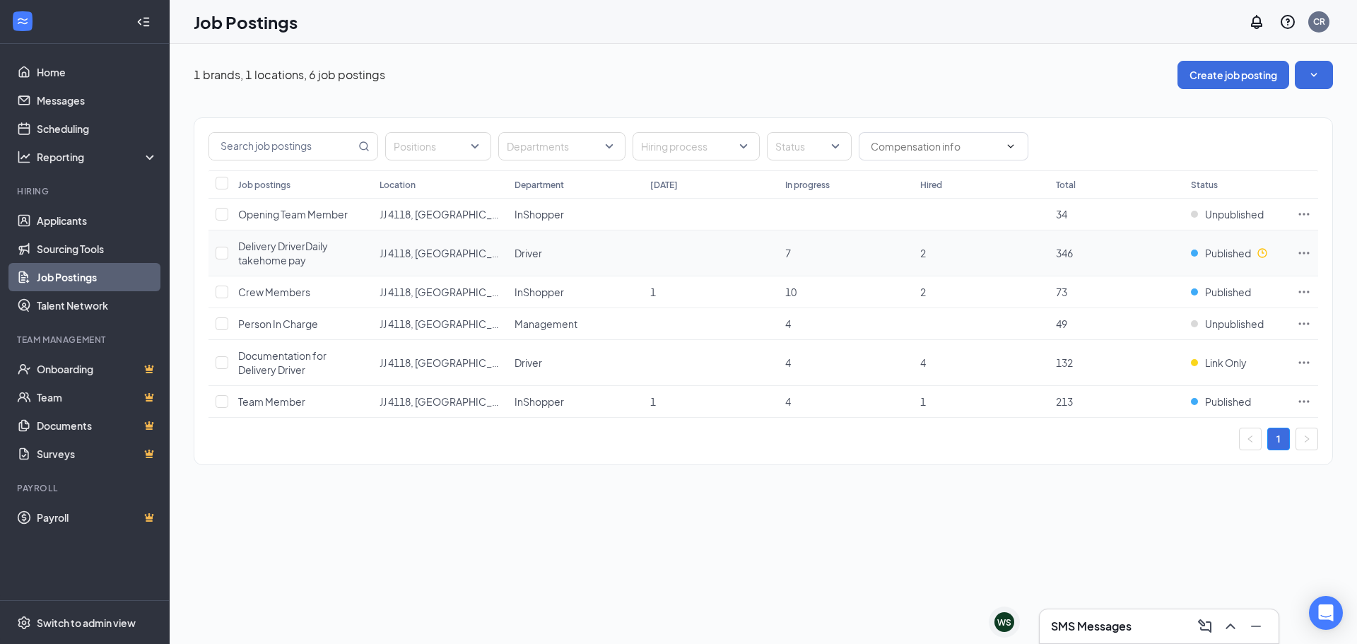
click at [1305, 252] on icon "Ellipses" at bounding box center [1304, 253] width 14 height 14
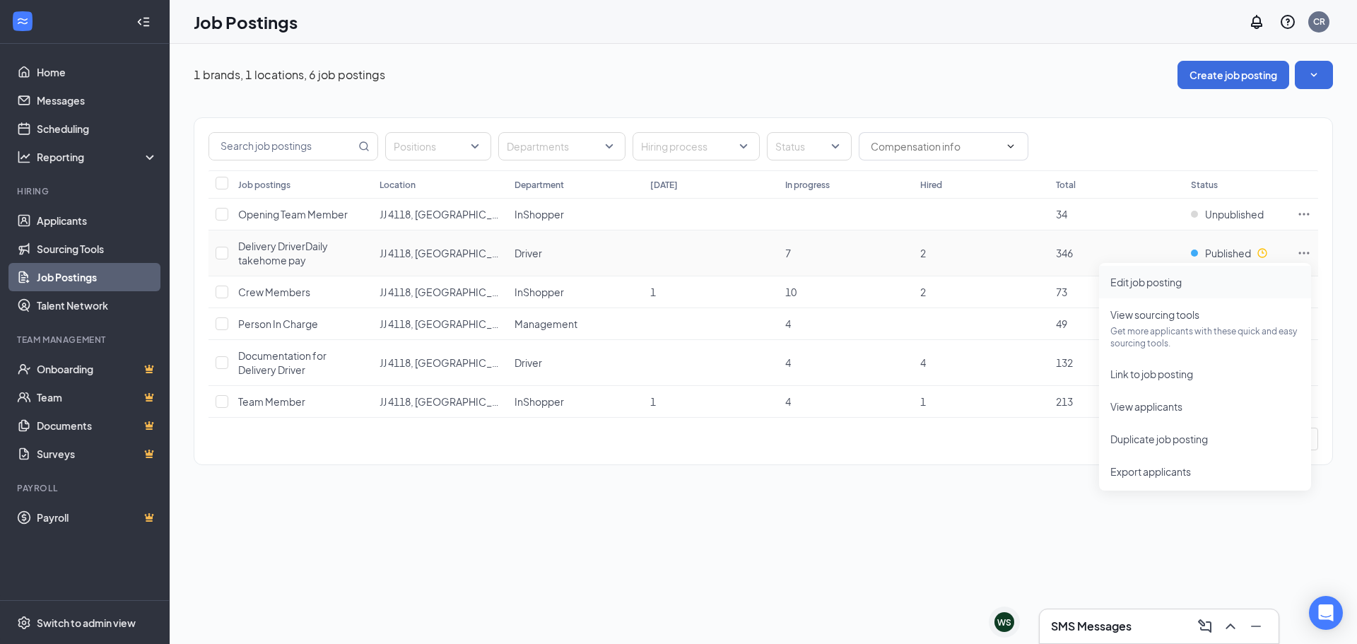
click at [1121, 288] on span "Edit job posting" at bounding box center [1145, 282] width 71 height 13
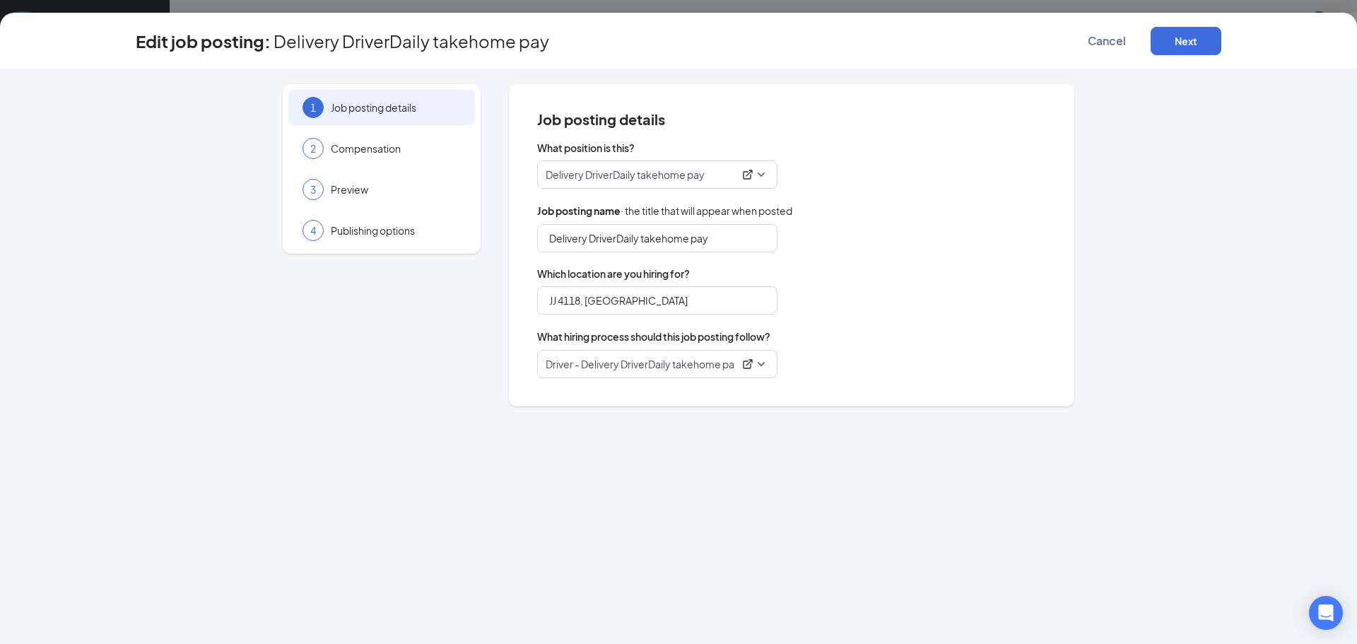
click at [652, 367] on p "Driver - Delivery DriverDaily takehome pay" at bounding box center [640, 364] width 188 height 14
click at [677, 366] on p "Driver - Delivery DriverDaily takehome pay" at bounding box center [640, 364] width 188 height 14
click at [640, 367] on p "Driver - Delivery DriverDaily takehome pay" at bounding box center [640, 364] width 188 height 14
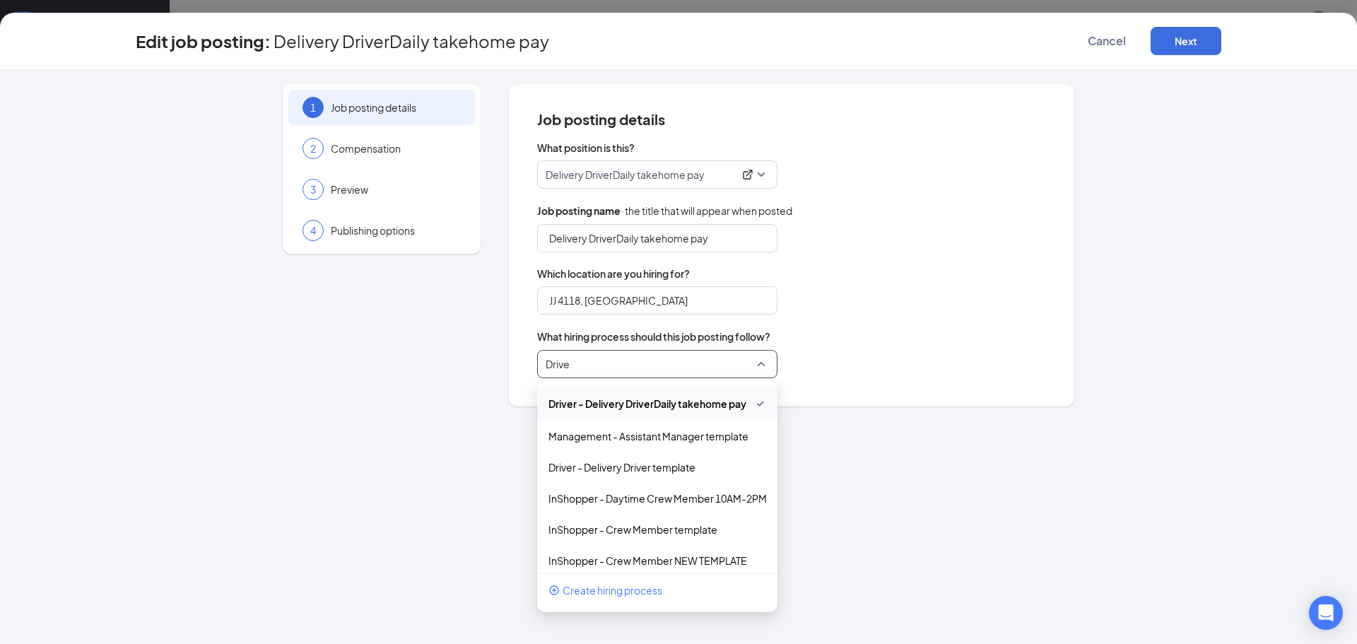
type input "Driver"
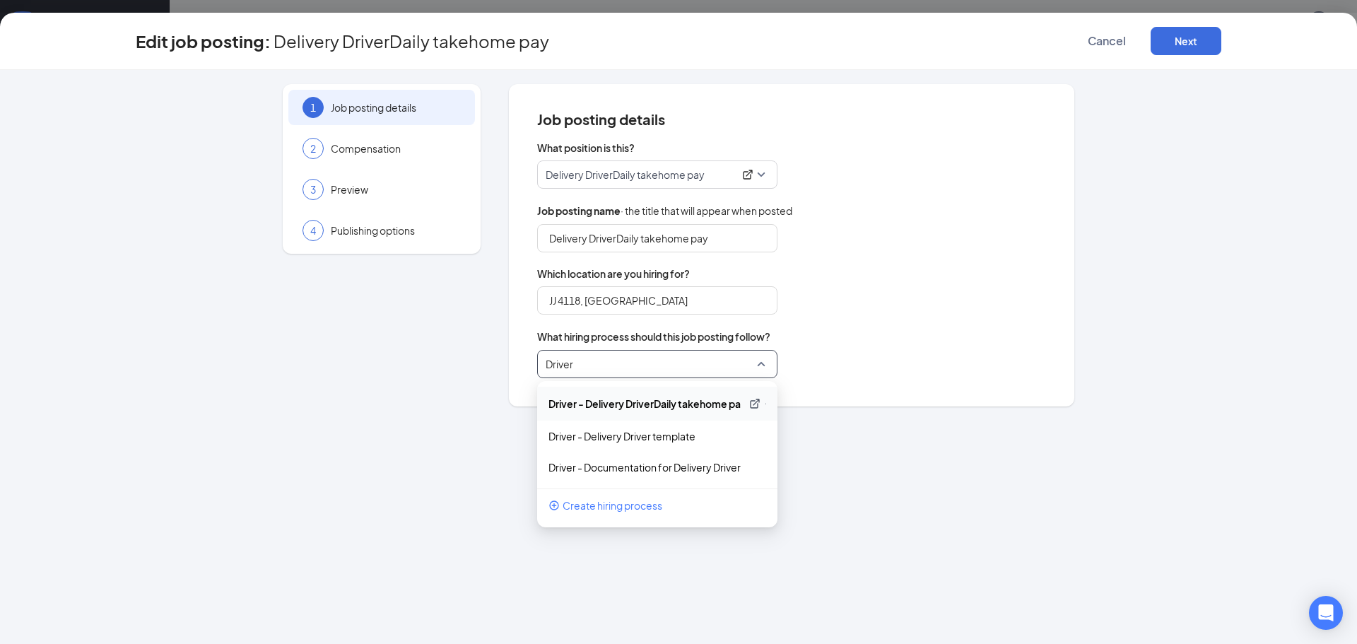
click at [638, 404] on p "Driver - Delivery DriverDaily takehome pay" at bounding box center [644, 403] width 192 height 14
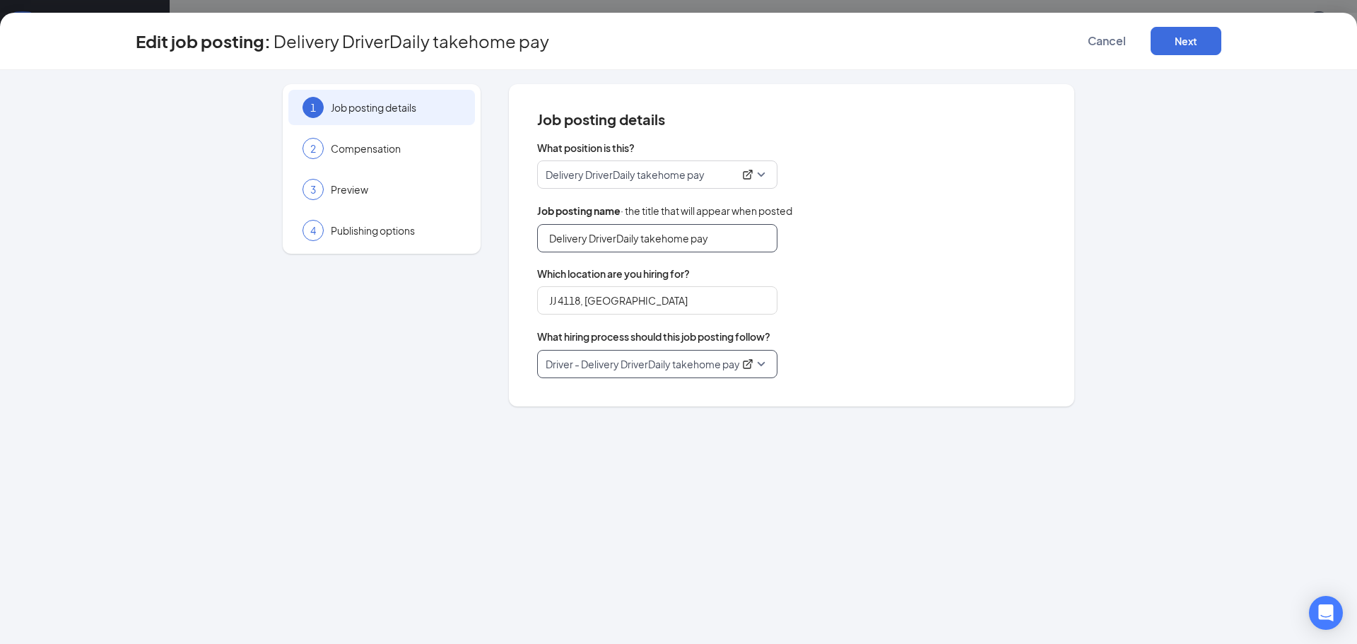
click at [679, 237] on input "Delivery DriverDaily takehome pay" at bounding box center [657, 238] width 240 height 28
click at [726, 242] on input "Delivery DriverDaily takehome pay" at bounding box center [657, 238] width 240 height 28
type input "Delivery Driver"
click at [1187, 42] on button "Next" at bounding box center [1185, 41] width 71 height 28
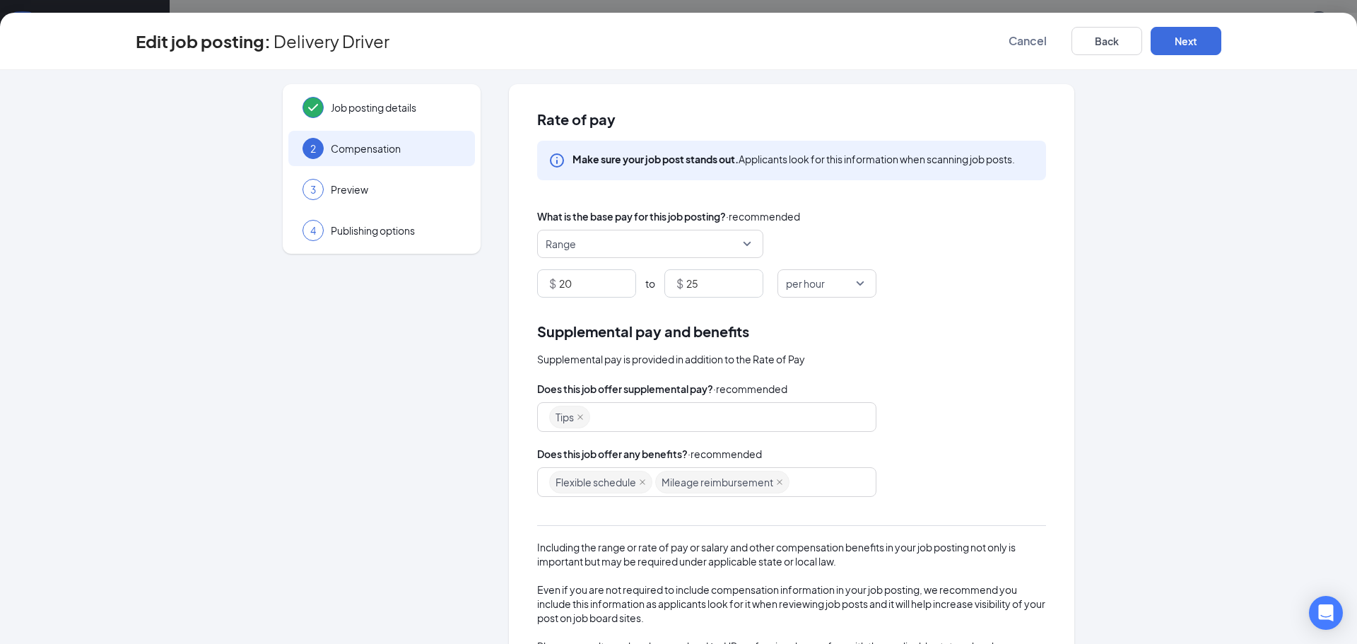
click at [1194, 57] on div "Edit job posting: Delivery Driver Cancel Back Next" at bounding box center [678, 41] width 1357 height 57
click at [1210, 35] on button "Next" at bounding box center [1185, 41] width 71 height 28
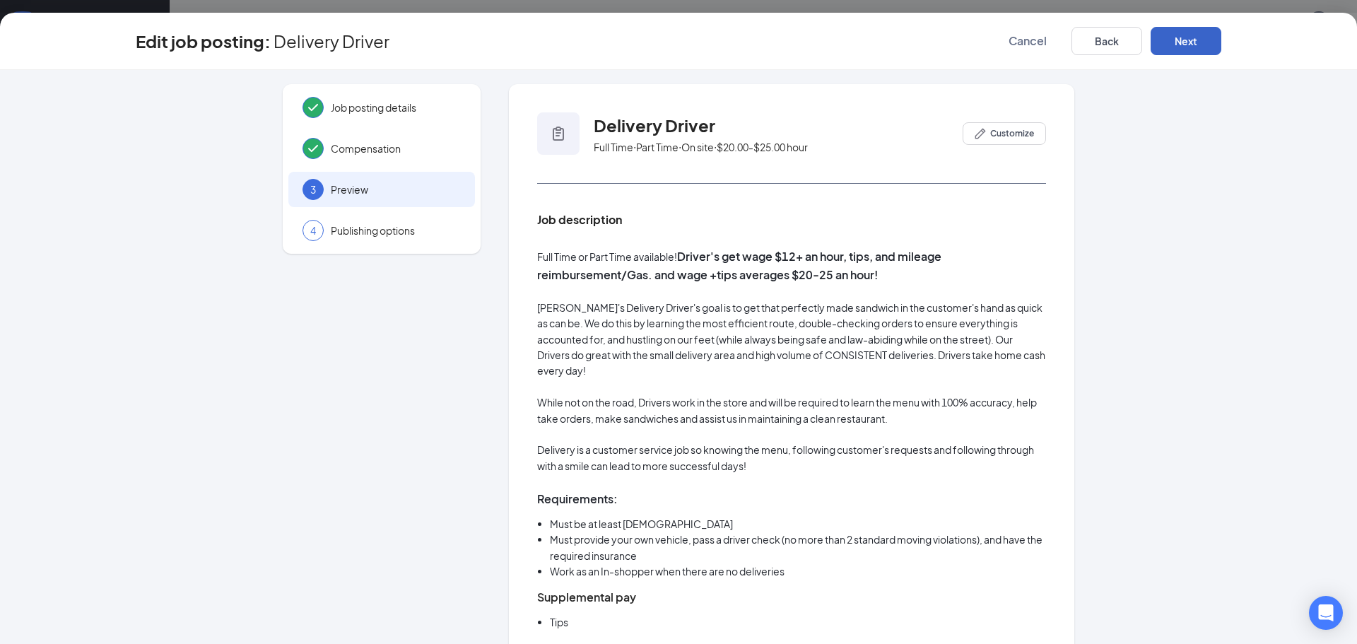
click at [1206, 39] on button "Next" at bounding box center [1185, 41] width 71 height 28
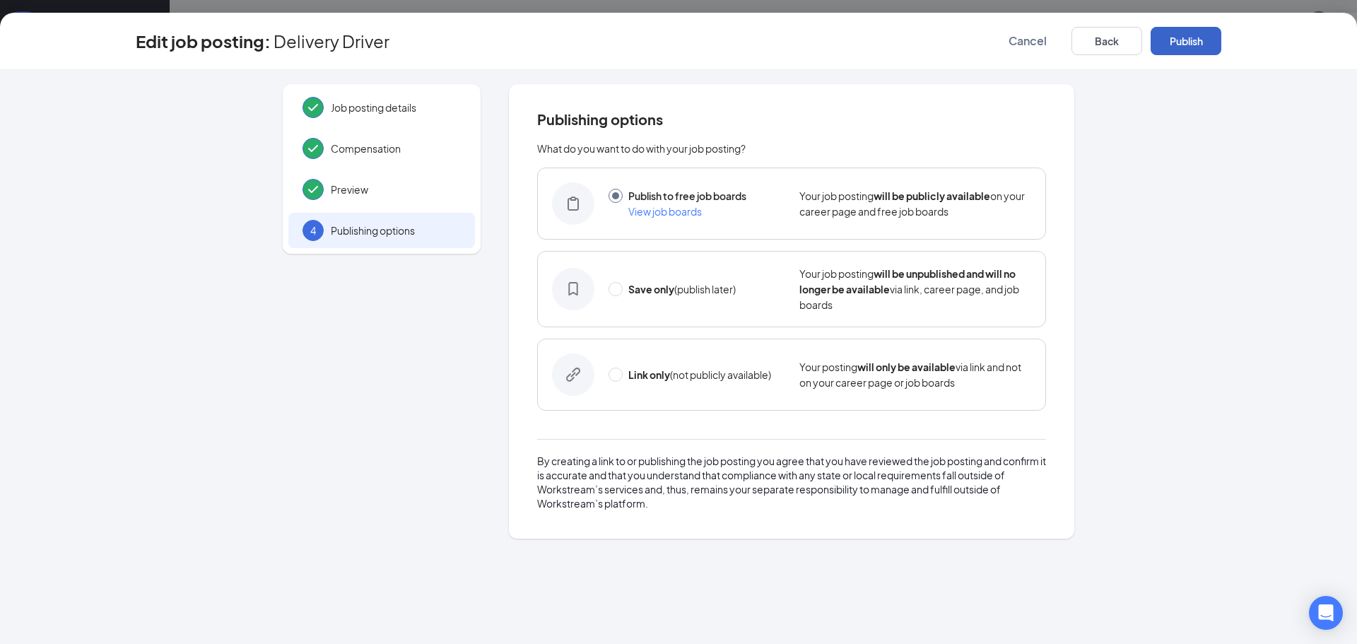
click at [1206, 39] on button "Publish" at bounding box center [1185, 41] width 71 height 28
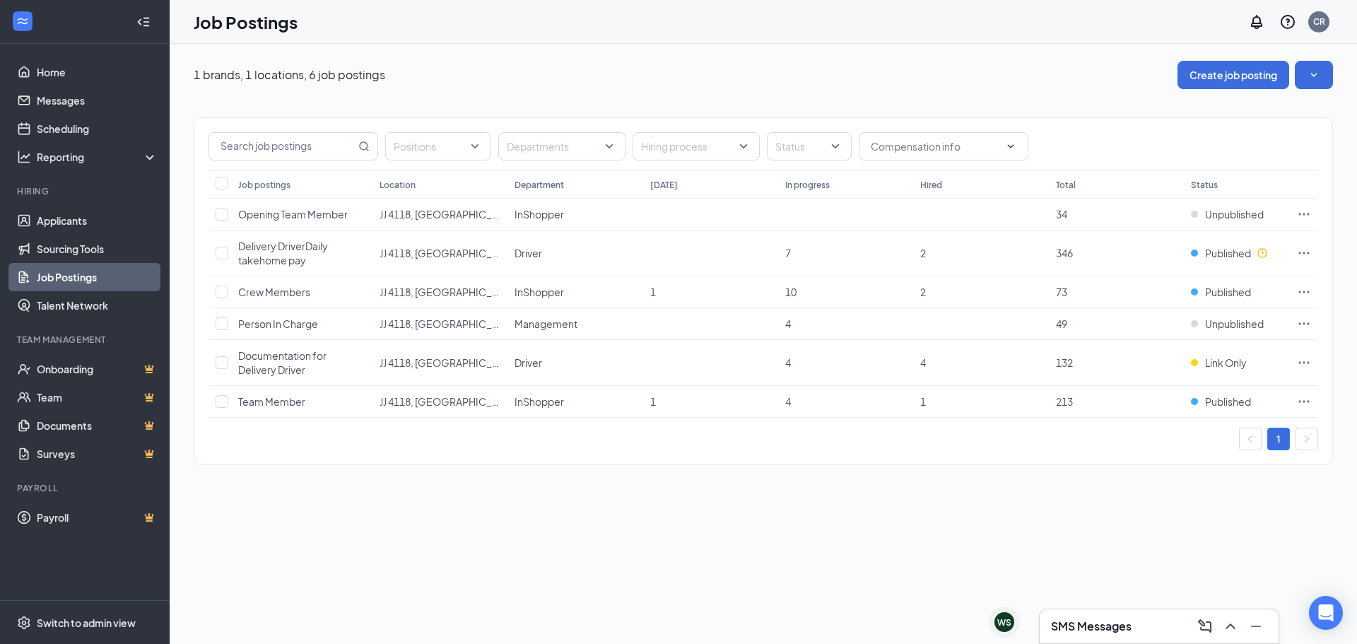
click at [94, 278] on link "Job Postings" at bounding box center [97, 277] width 121 height 28
click at [101, 265] on link "Job Postings" at bounding box center [97, 277] width 121 height 28
click at [104, 286] on link "Job Postings" at bounding box center [97, 277] width 121 height 28
click at [73, 307] on link "Talent Network" at bounding box center [97, 305] width 121 height 28
